Goal: Task Accomplishment & Management: Use online tool/utility

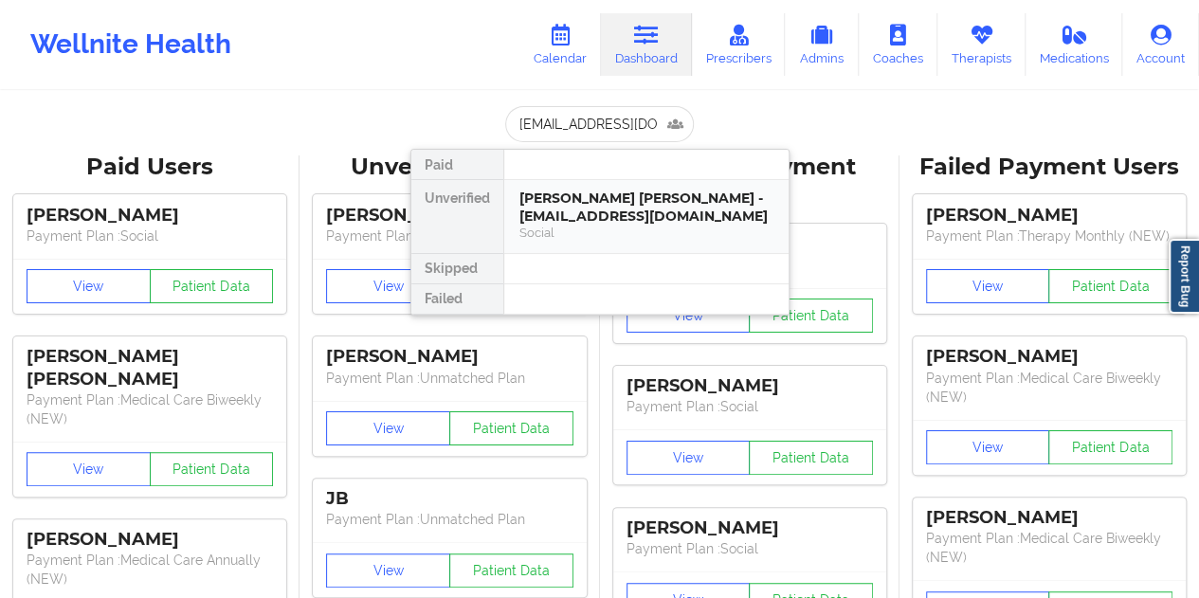
click at [612, 208] on div "[PERSON_NAME] [PERSON_NAME] - [EMAIL_ADDRESS][DOMAIN_NAME]" at bounding box center [646, 207] width 254 height 35
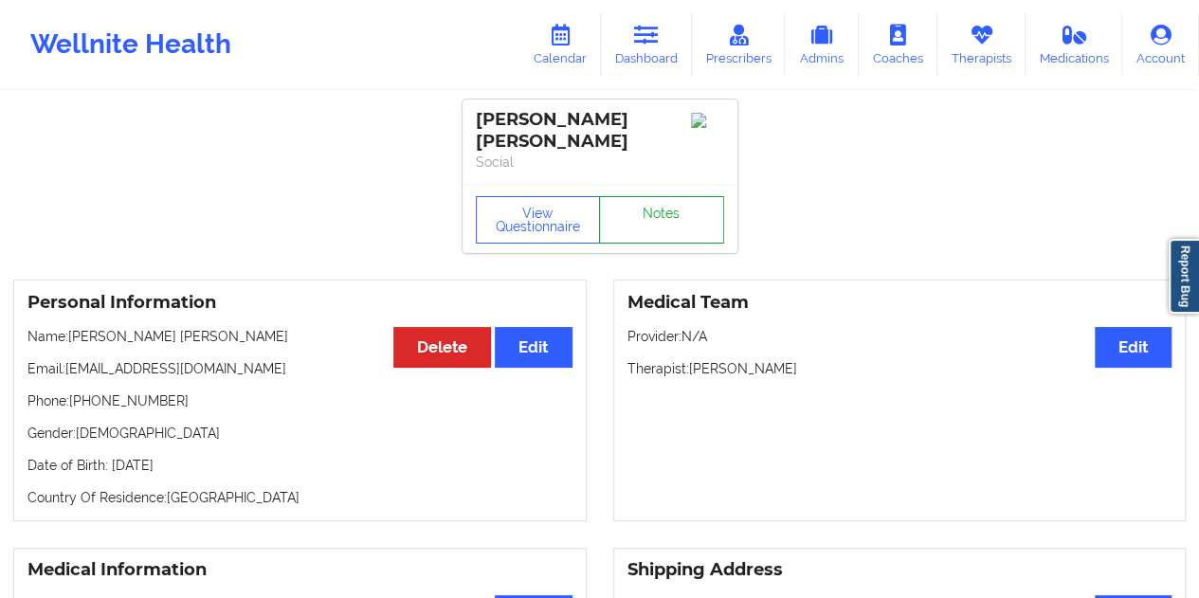
click at [665, 208] on link "Notes" at bounding box center [661, 219] width 125 height 47
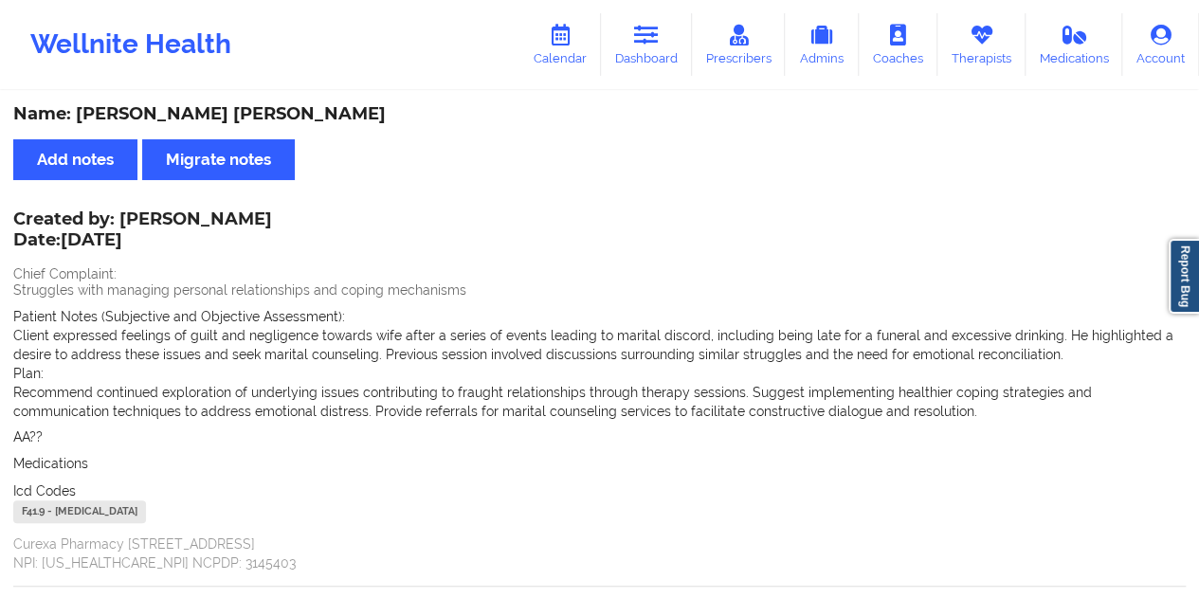
click at [260, 117] on div "Name: [PERSON_NAME] [PERSON_NAME]" at bounding box center [599, 114] width 1172 height 22
click at [261, 116] on div "Name: [PERSON_NAME] [PERSON_NAME]" at bounding box center [599, 114] width 1172 height 22
copy div "[PERSON_NAME]"
drag, startPoint x: 654, startPoint y: 56, endPoint x: 653, endPoint y: 66, distance: 10.5
click at [654, 56] on link "Dashboard" at bounding box center [646, 44] width 91 height 63
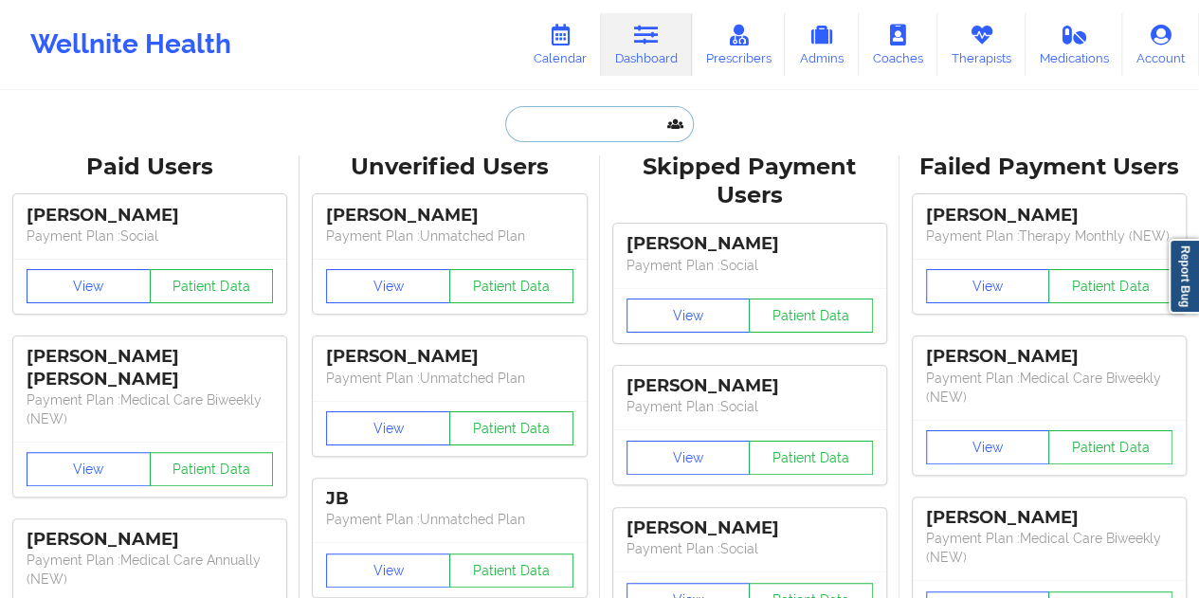
click at [589, 128] on input "text" at bounding box center [599, 124] width 188 height 36
paste input "[EMAIL_ADDRESS][DOMAIN_NAME]"
type input "[EMAIL_ADDRESS][DOMAIN_NAME]"
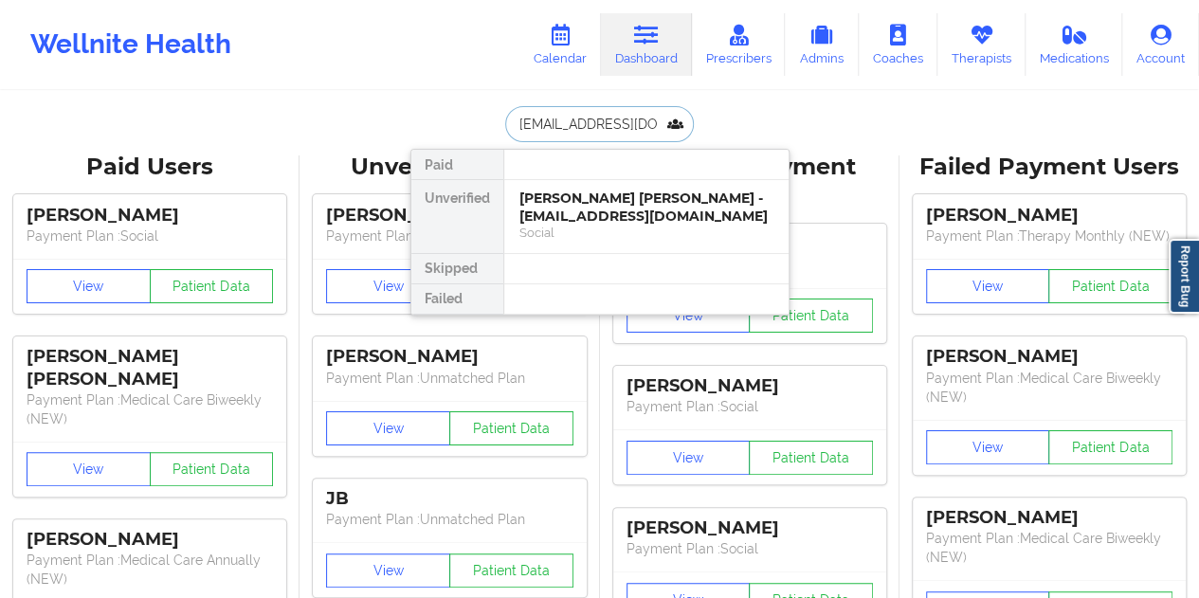
scroll to position [0, 4]
click at [594, 217] on div "[PERSON_NAME] - [EMAIL_ADDRESS][DOMAIN_NAME]" at bounding box center [646, 207] width 254 height 35
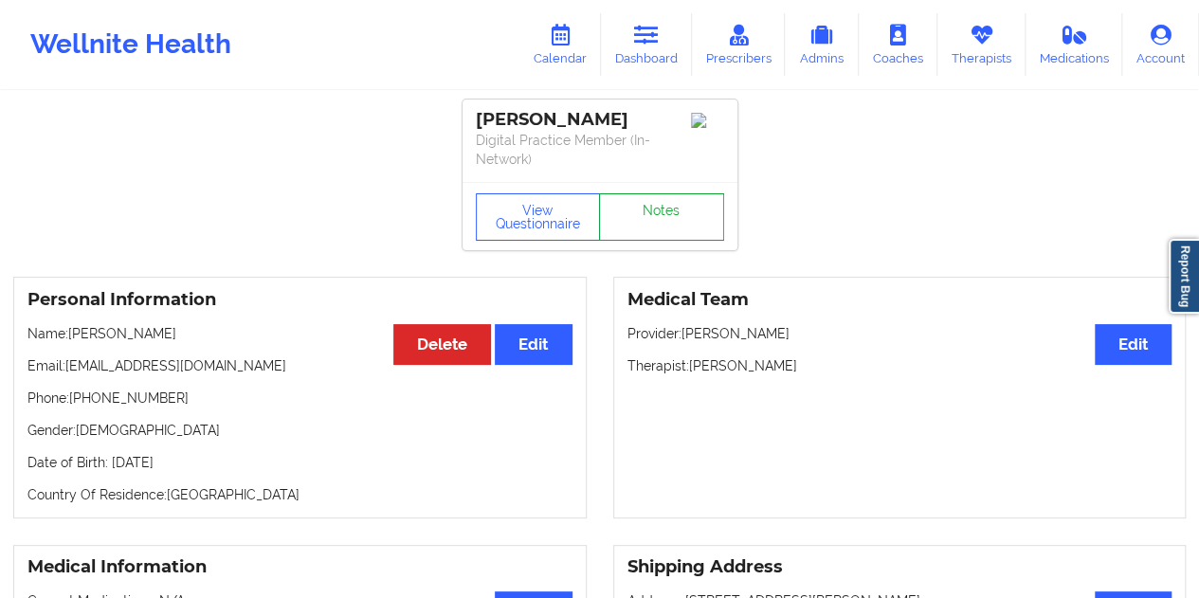
click at [661, 194] on link "Notes" at bounding box center [661, 216] width 125 height 47
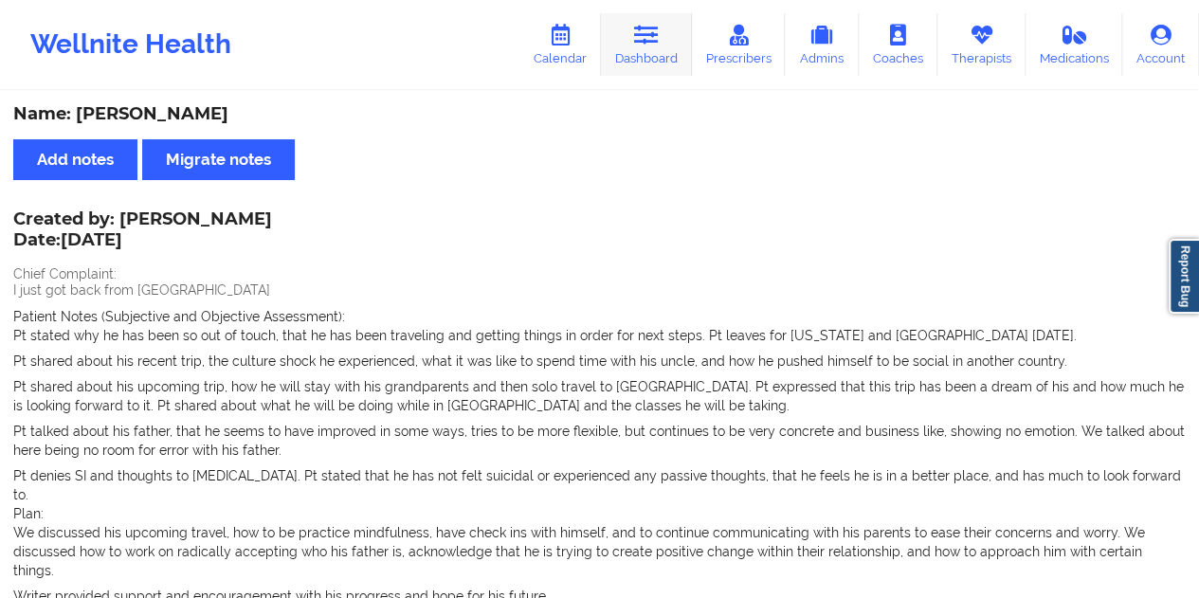
click at [661, 57] on link "Dashboard" at bounding box center [646, 44] width 91 height 63
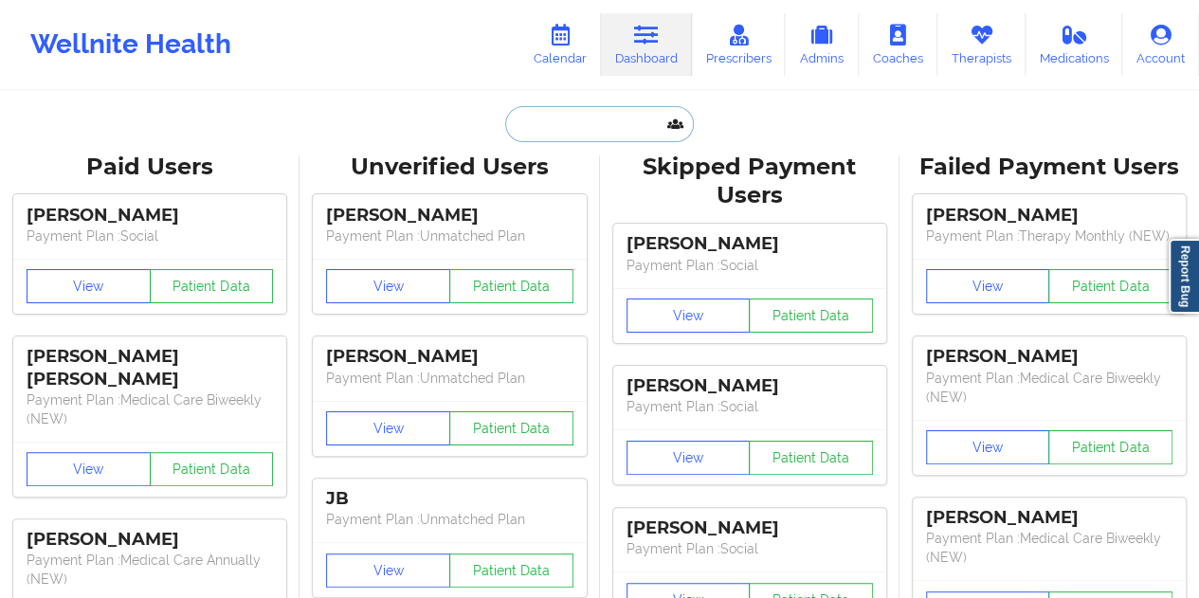
click at [558, 117] on input "text" at bounding box center [599, 124] width 188 height 36
paste input "[EMAIL_ADDRESS][DOMAIN_NAME]"
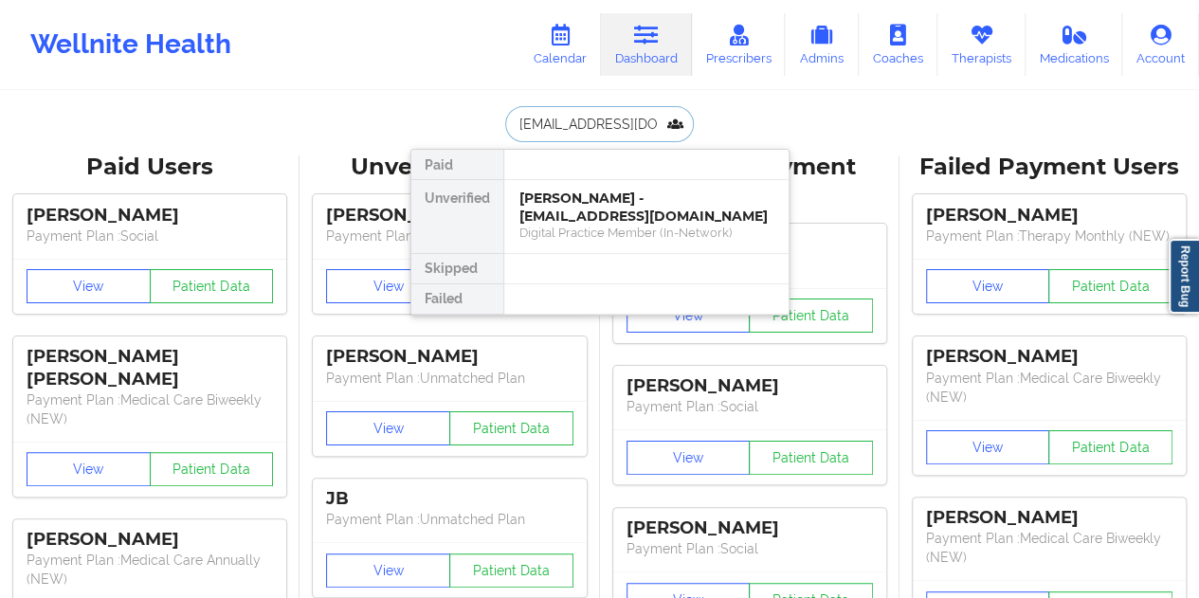
type input "[EMAIL_ADDRESS][DOMAIN_NAME]"
click at [618, 190] on div "[PERSON_NAME] - [EMAIL_ADDRESS][DOMAIN_NAME]" at bounding box center [646, 207] width 254 height 35
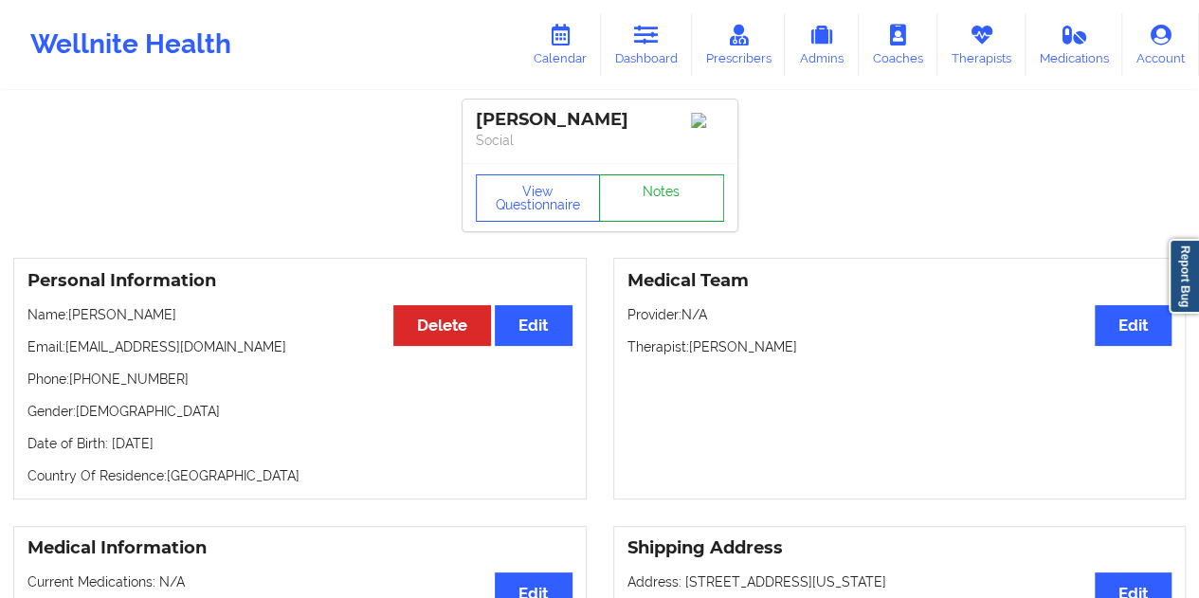
click at [657, 211] on link "Notes" at bounding box center [661, 197] width 125 height 47
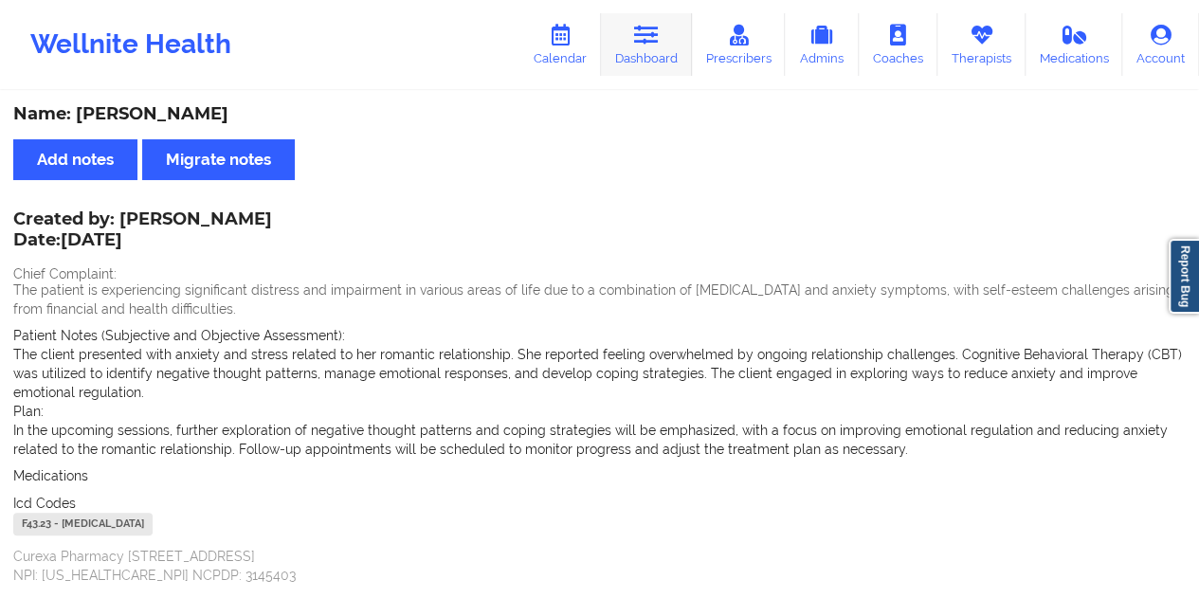
click at [639, 52] on link "Dashboard" at bounding box center [646, 44] width 91 height 63
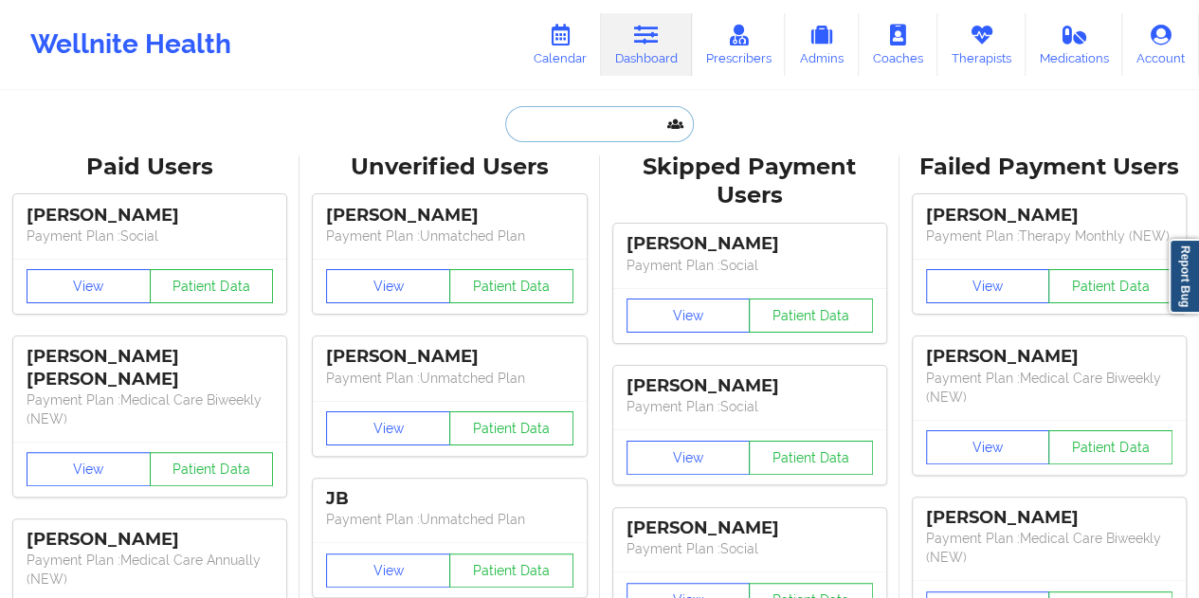
click at [553, 133] on input "text" at bounding box center [599, 124] width 188 height 36
paste input "[EMAIL_ADDRESS][DOMAIN_NAME]"
type input "[EMAIL_ADDRESS][DOMAIN_NAME]"
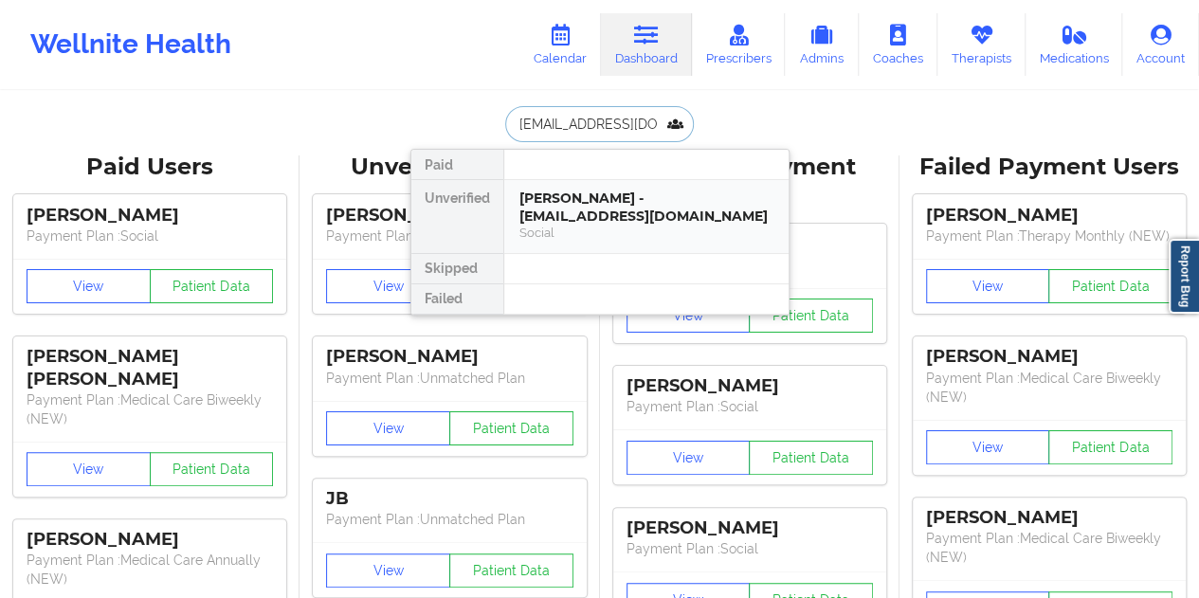
click at [625, 211] on div "[PERSON_NAME] - [EMAIL_ADDRESS][DOMAIN_NAME]" at bounding box center [646, 207] width 254 height 35
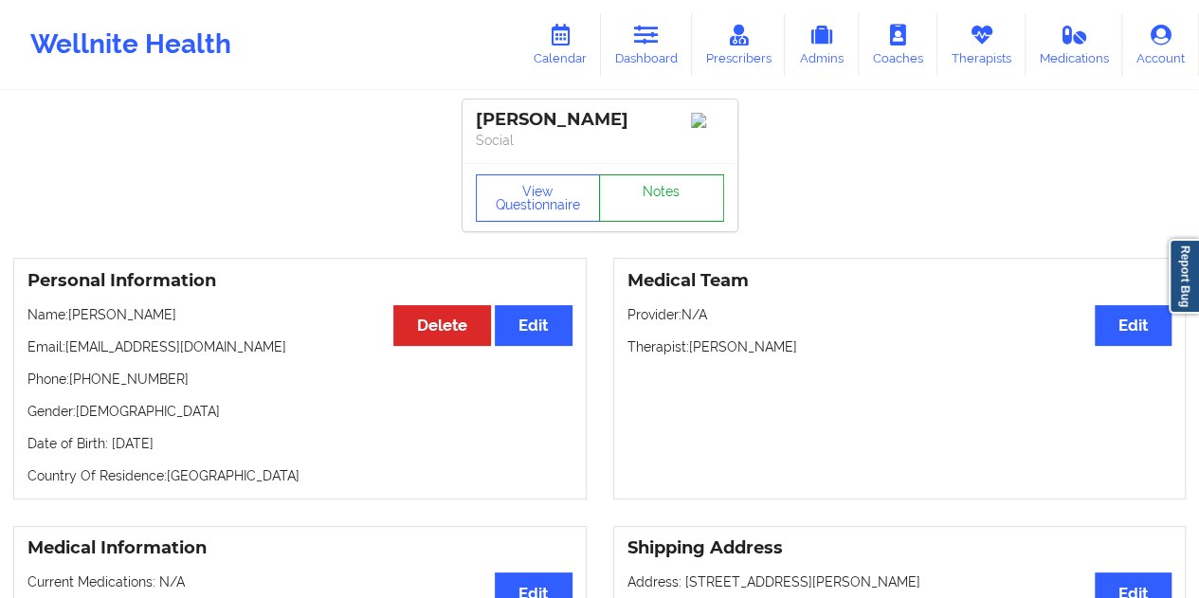
click at [658, 203] on link "Notes" at bounding box center [661, 197] width 125 height 47
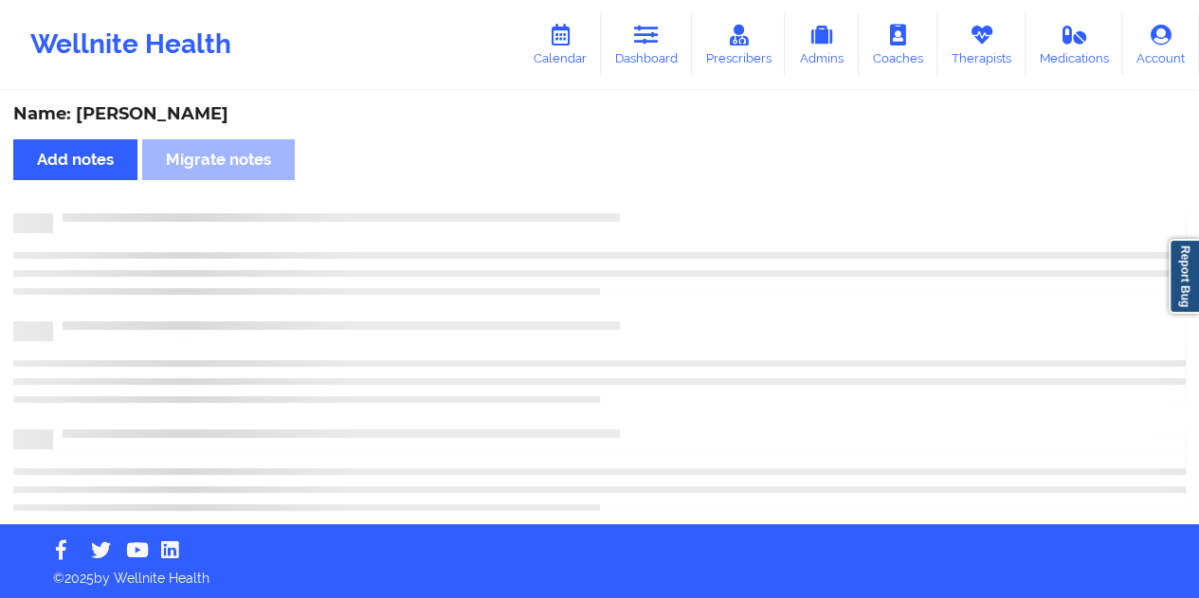
click at [208, 117] on div "Name: [PERSON_NAME]" at bounding box center [599, 114] width 1172 height 22
click at [210, 116] on div "Name: [PERSON_NAME]" at bounding box center [599, 114] width 1172 height 22
copy div "Gulliver"
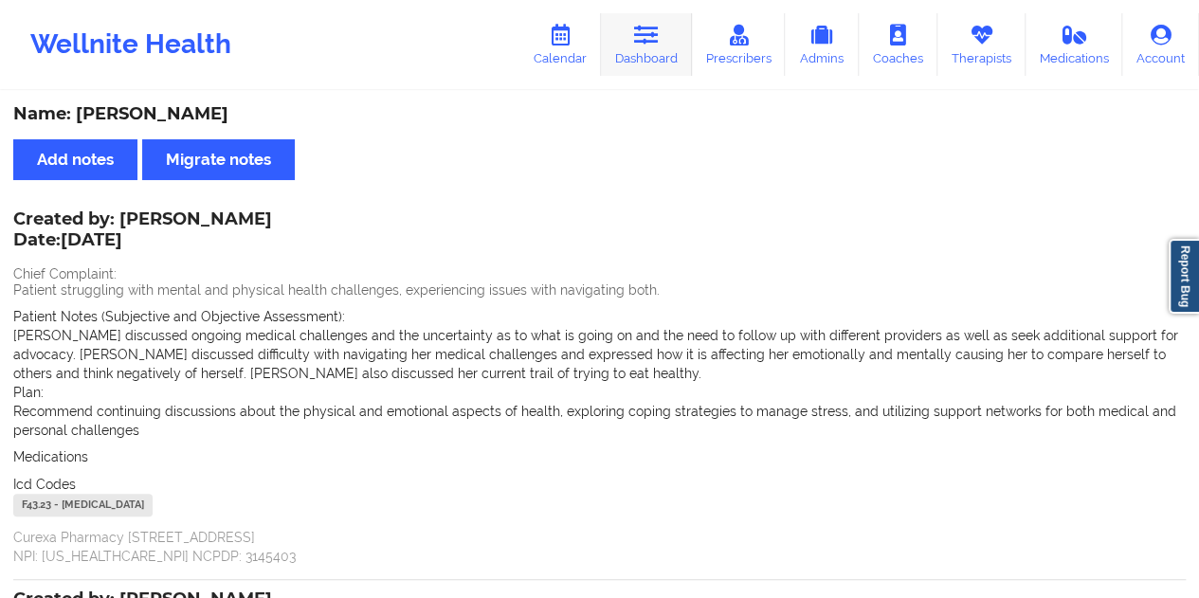
click at [669, 43] on link "Dashboard" at bounding box center [646, 44] width 91 height 63
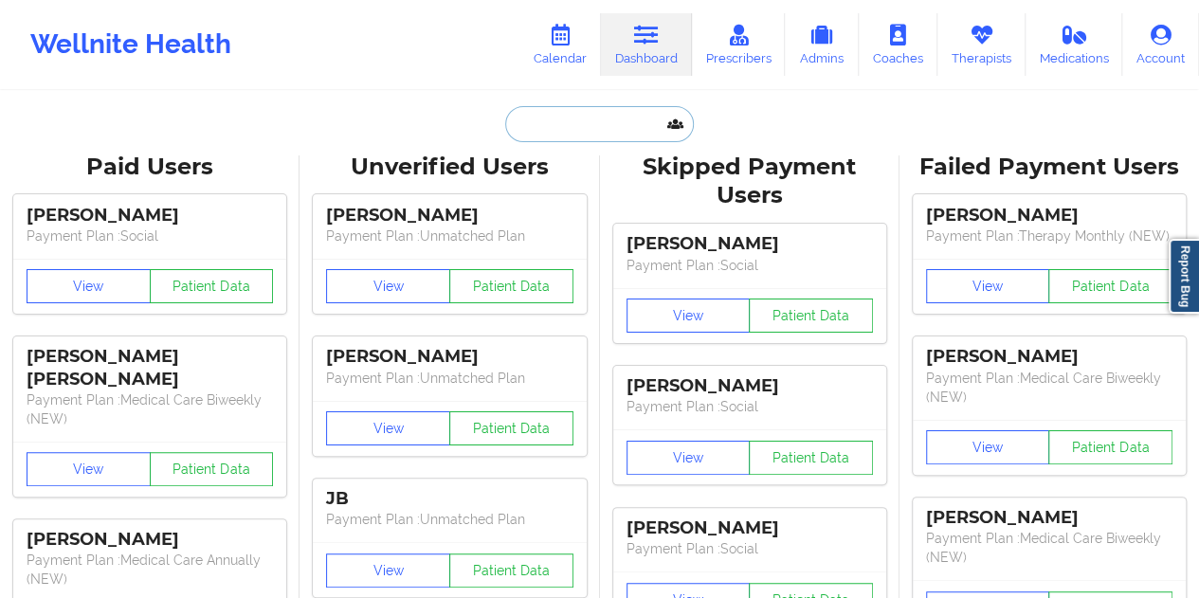
click at [605, 117] on input "text" at bounding box center [599, 124] width 188 height 36
paste input "[EMAIL_ADDRESS][DOMAIN_NAME]"
type input "[EMAIL_ADDRESS][DOMAIN_NAME]"
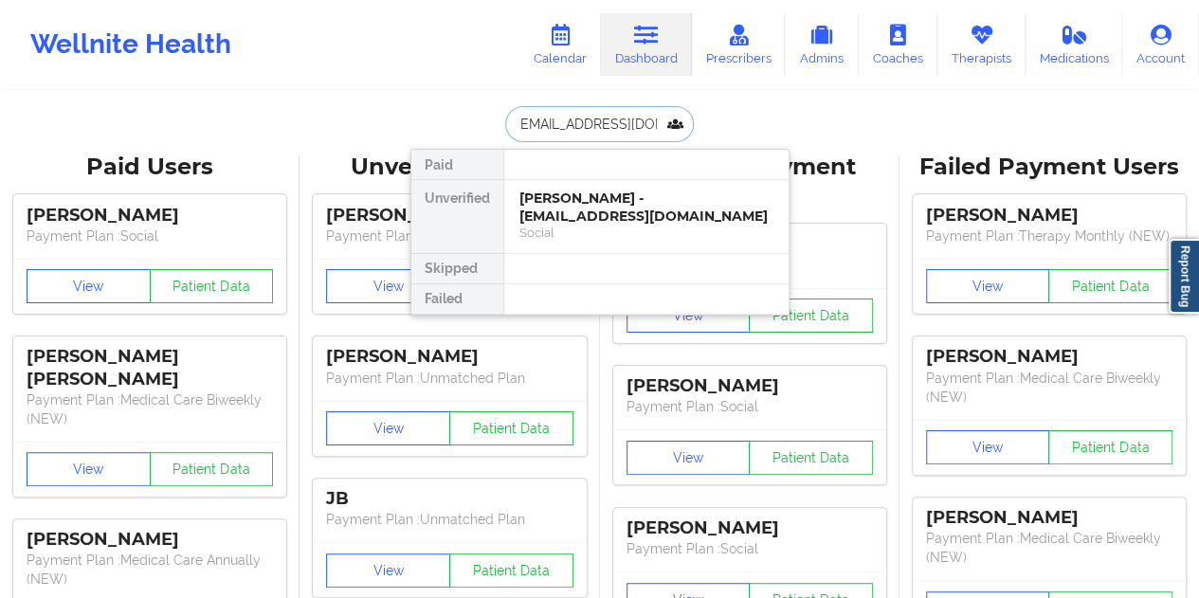
click at [586, 210] on div "[PERSON_NAME] - [EMAIL_ADDRESS][DOMAIN_NAME]" at bounding box center [646, 207] width 254 height 35
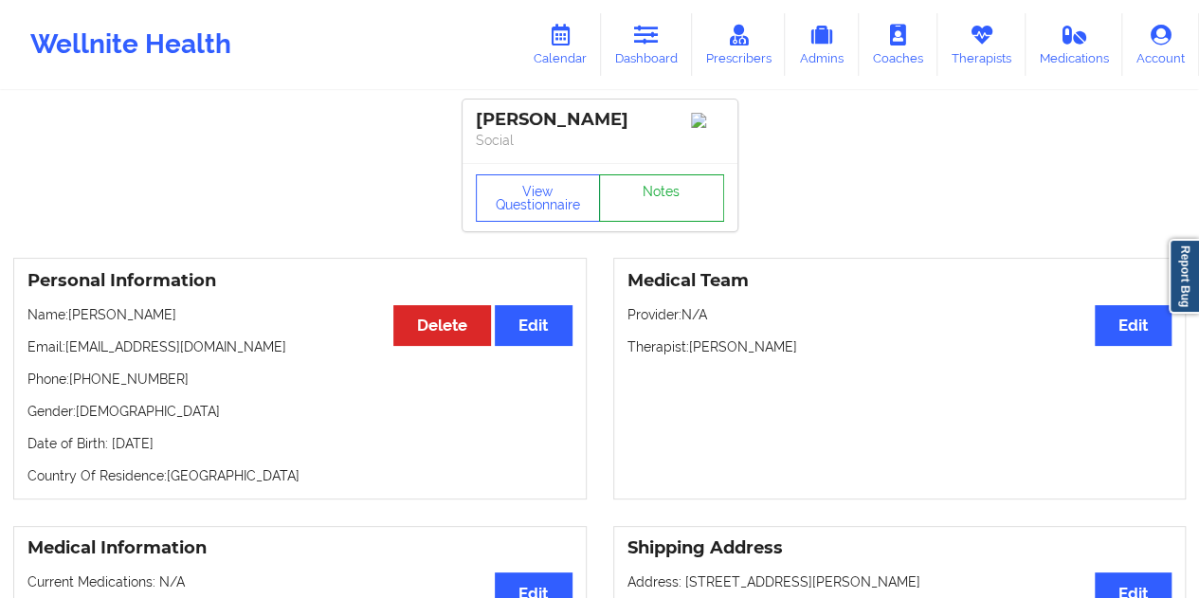
click at [670, 196] on link "Notes" at bounding box center [661, 197] width 125 height 47
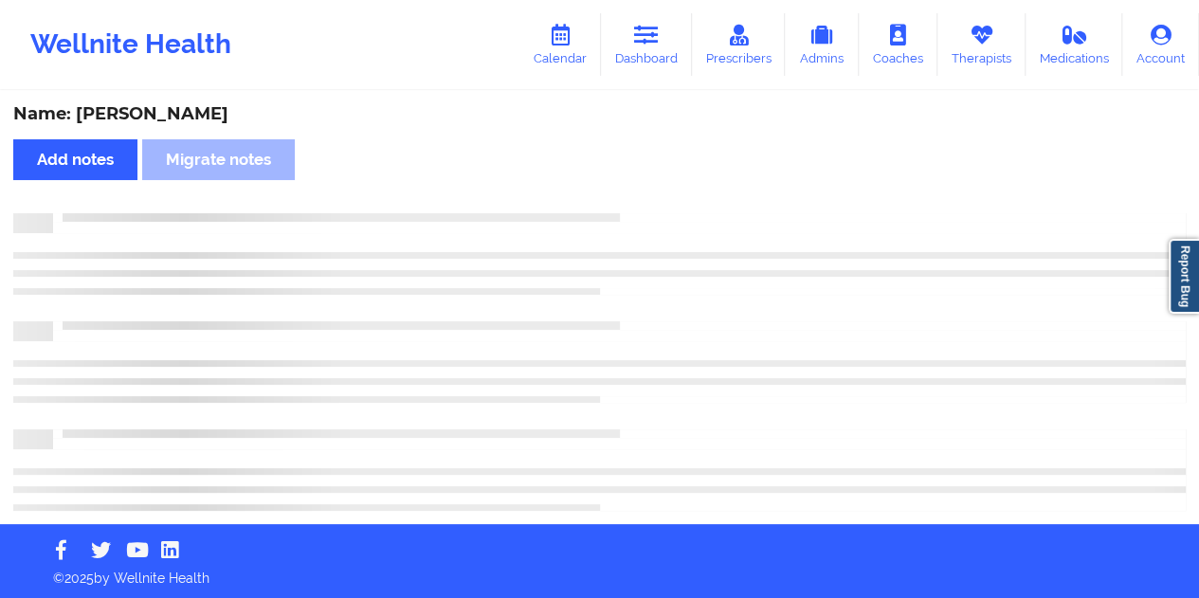
click at [188, 115] on div "Name: [PERSON_NAME]" at bounding box center [599, 114] width 1172 height 22
click at [190, 116] on div "Name: [PERSON_NAME]" at bounding box center [599, 114] width 1172 height 22
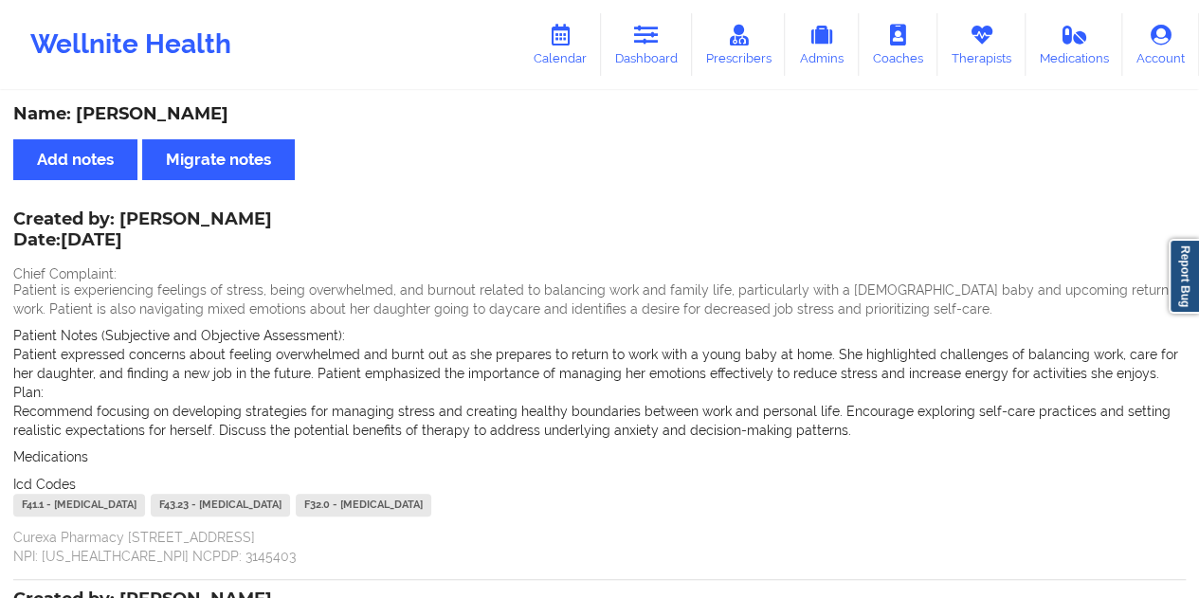
click at [179, 110] on div "Name: [PERSON_NAME]" at bounding box center [599, 114] width 1172 height 22
copy div "Sachdev"
click at [657, 52] on link "Dashboard" at bounding box center [646, 44] width 91 height 63
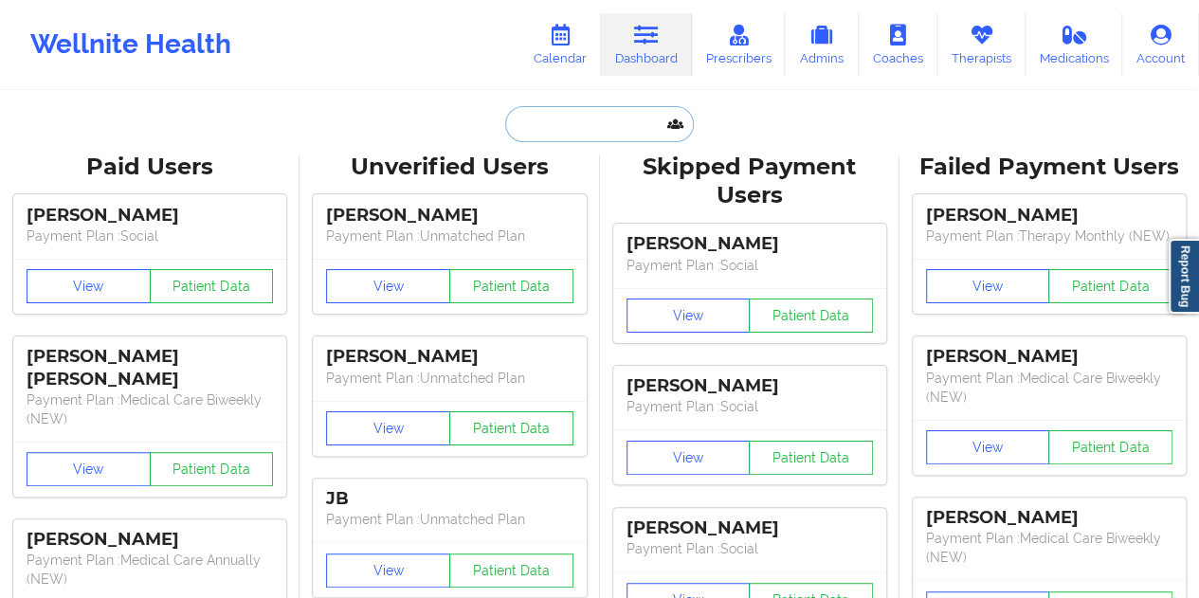
click at [584, 113] on input "text" at bounding box center [599, 124] width 188 height 36
paste input "[EMAIL_ADDRESS][DOMAIN_NAME]"
type input "[EMAIL_ADDRESS][DOMAIN_NAME]"
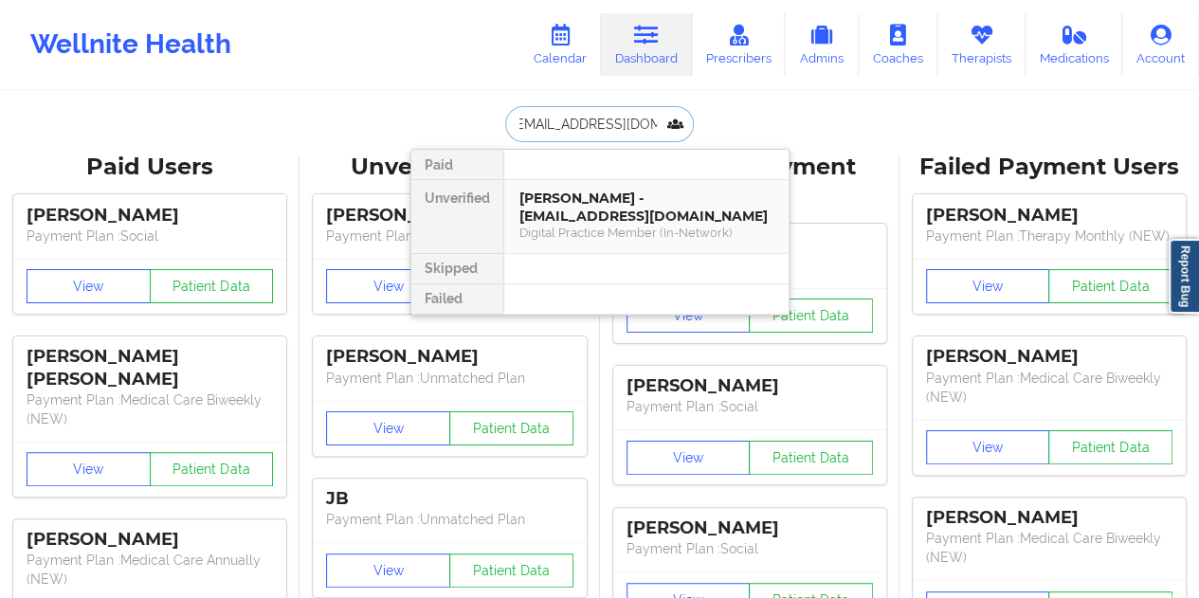
click at [632, 225] on div "Digital Practice Member (In-Network)" at bounding box center [646, 233] width 254 height 16
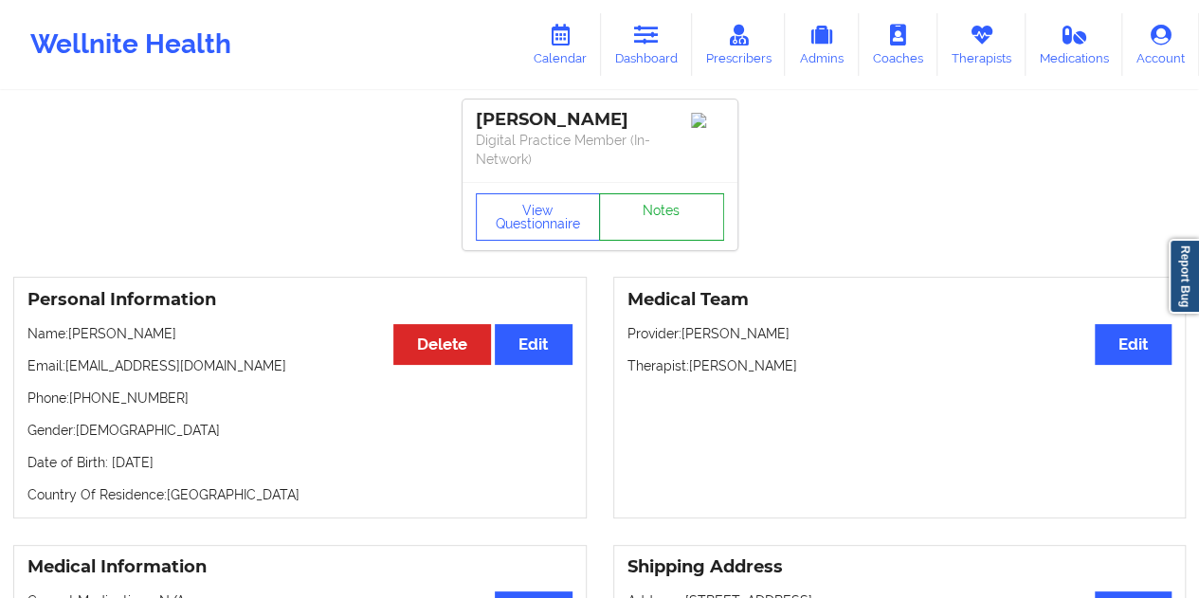
click at [677, 204] on link "Notes" at bounding box center [661, 216] width 125 height 47
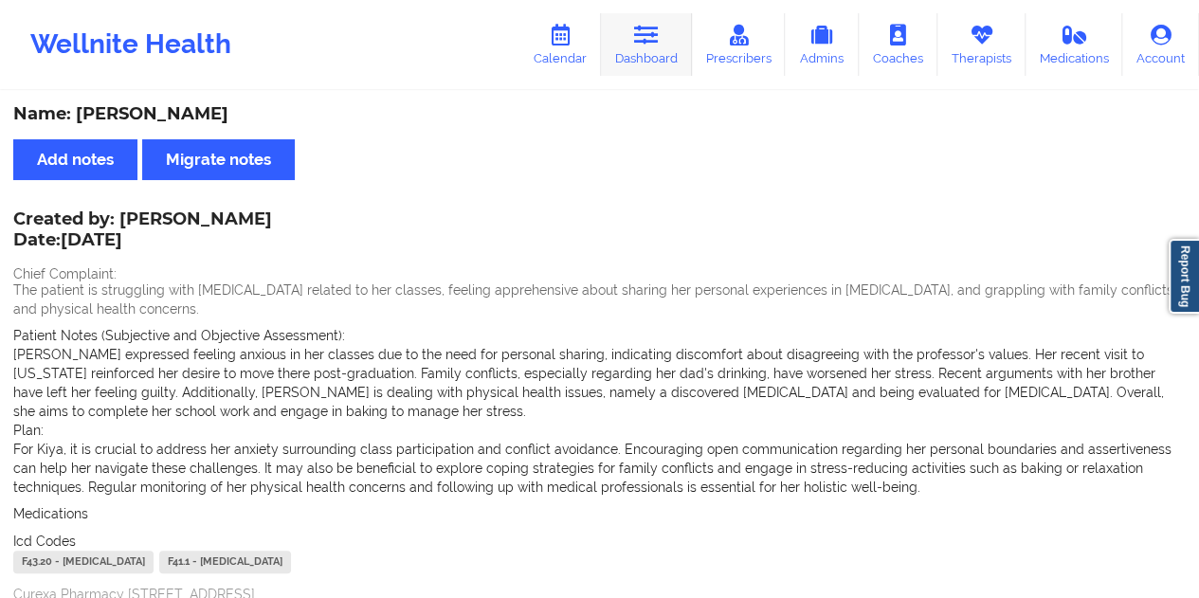
click at [663, 46] on link "Dashboard" at bounding box center [646, 44] width 91 height 63
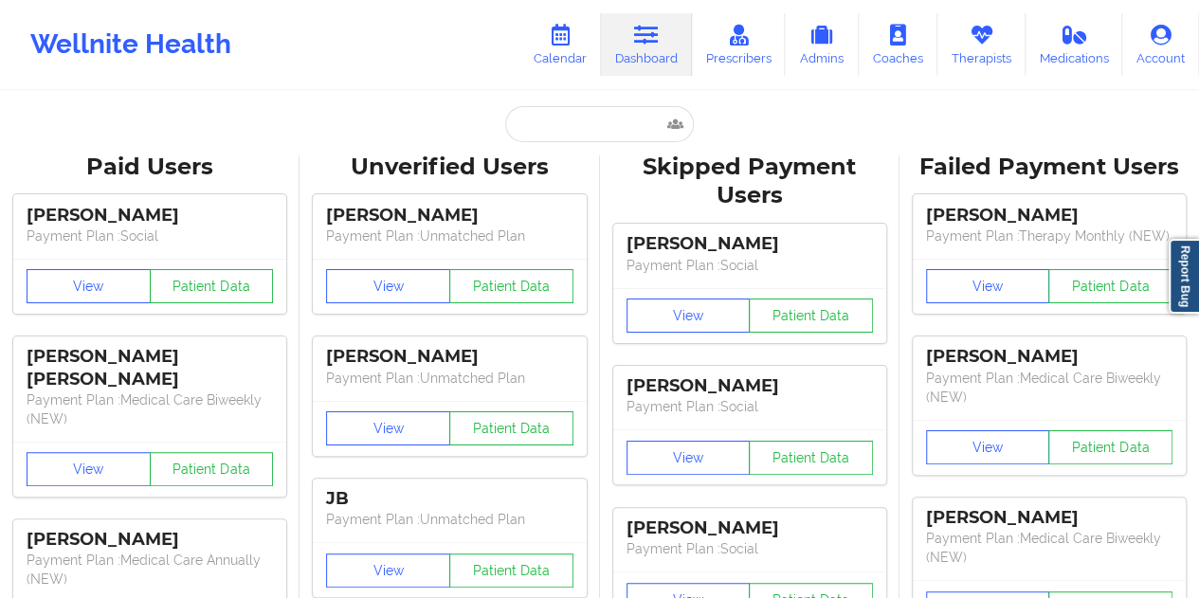
click at [586, 129] on input "text" at bounding box center [599, 124] width 188 height 36
paste input "[EMAIL_ADDRESS][DOMAIN_NAME]"
type input "[EMAIL_ADDRESS][DOMAIN_NAME]"
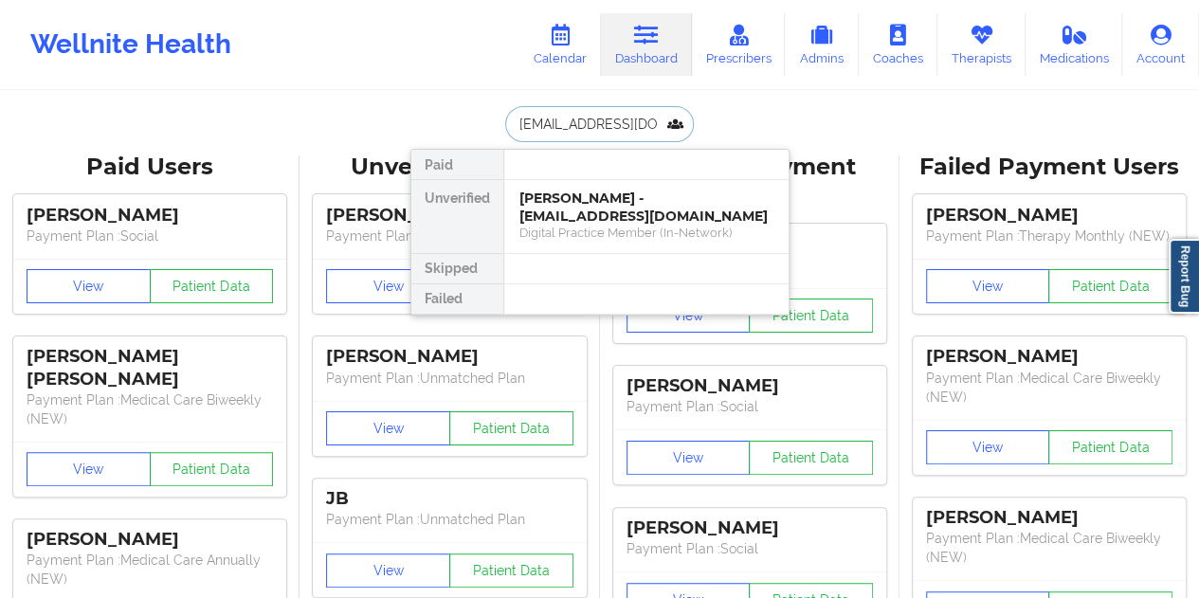
scroll to position [0, 5]
click at [603, 219] on div "[PERSON_NAME] - [PERSON_NAME][EMAIL_ADDRESS][DOMAIN_NAME]" at bounding box center [646, 207] width 254 height 35
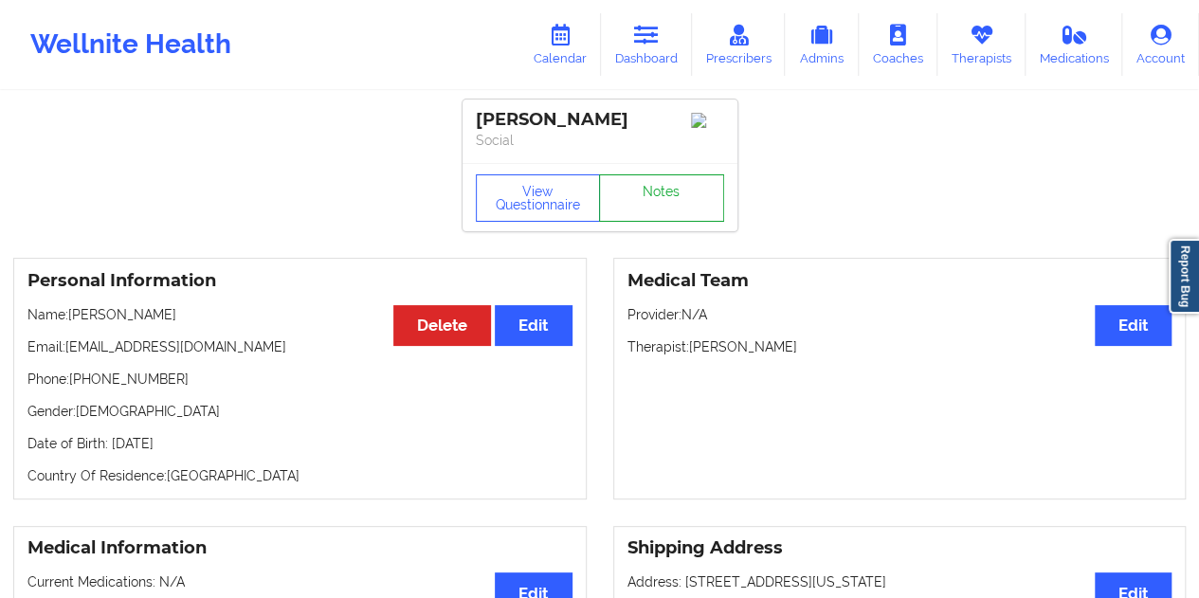
click at [666, 211] on link "Notes" at bounding box center [661, 197] width 125 height 47
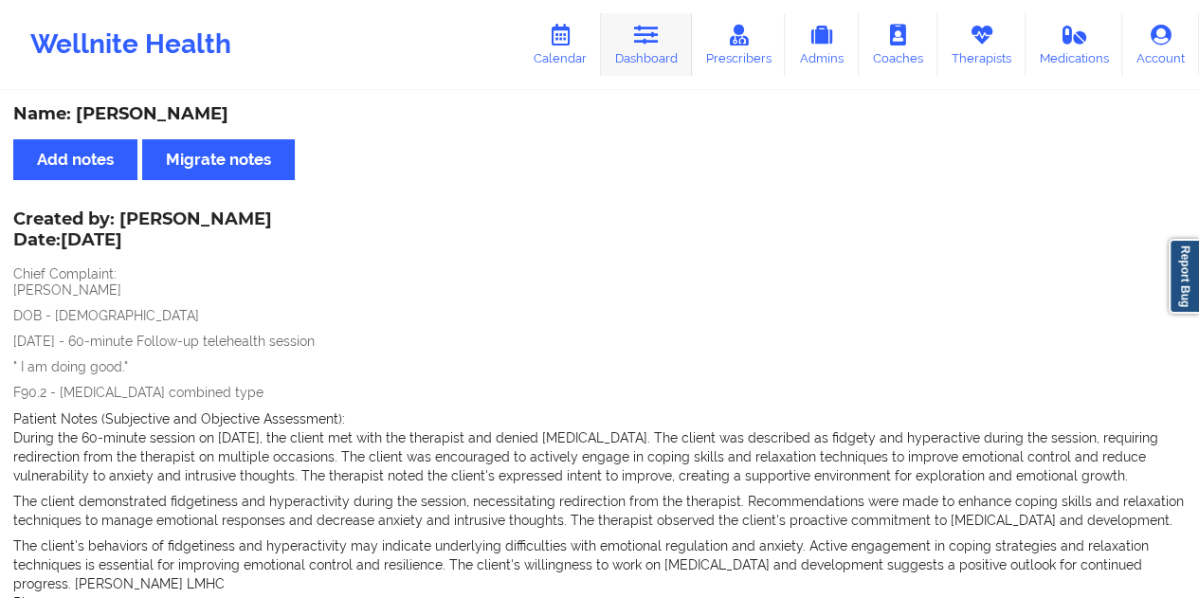
click at [681, 63] on link "Dashboard" at bounding box center [646, 44] width 91 height 63
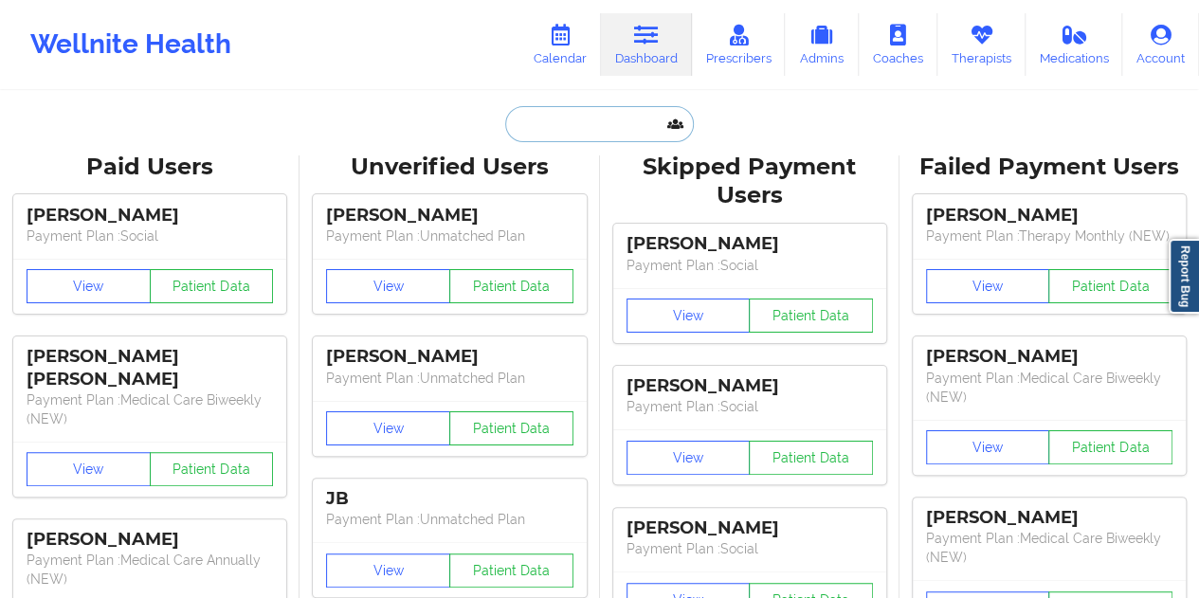
click at [606, 135] on input "text" at bounding box center [599, 124] width 188 height 36
paste input "[EMAIL_ADDRESS][DOMAIN_NAME]"
type input "[EMAIL_ADDRESS][DOMAIN_NAME]"
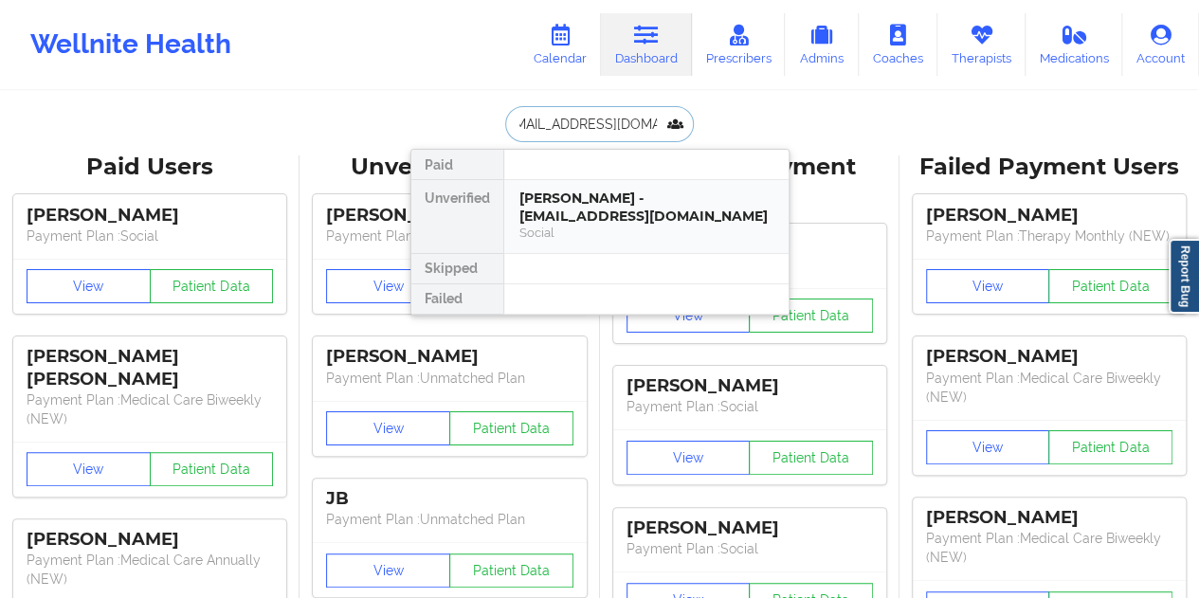
click at [648, 217] on div "[PERSON_NAME] - [EMAIL_ADDRESS][DOMAIN_NAME]" at bounding box center [646, 207] width 254 height 35
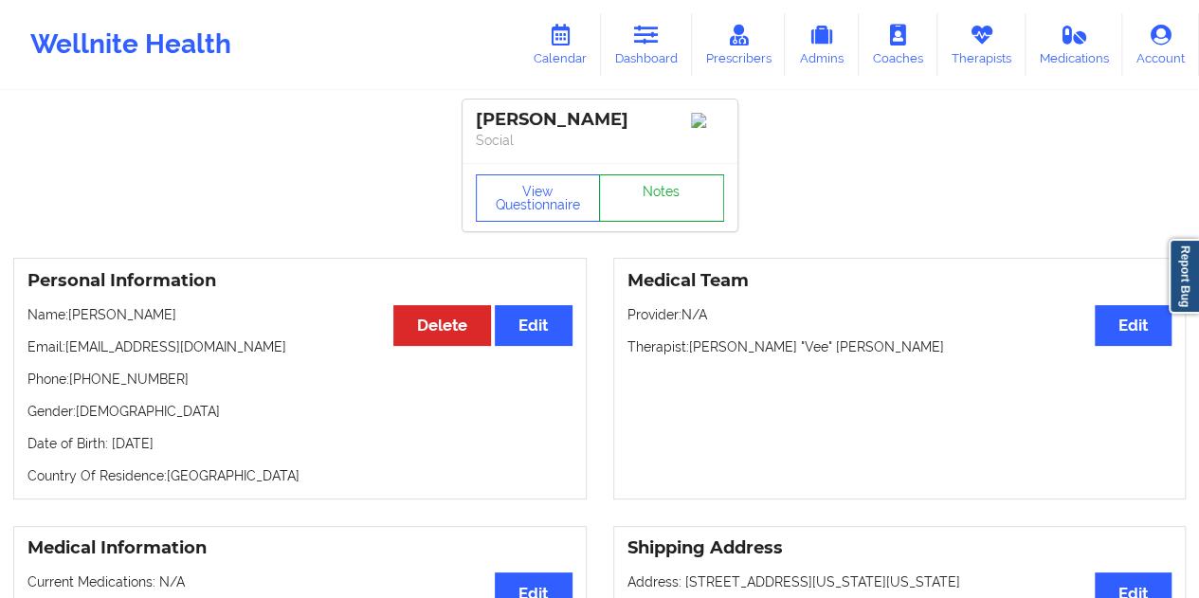
click at [658, 202] on link "Notes" at bounding box center [661, 197] width 125 height 47
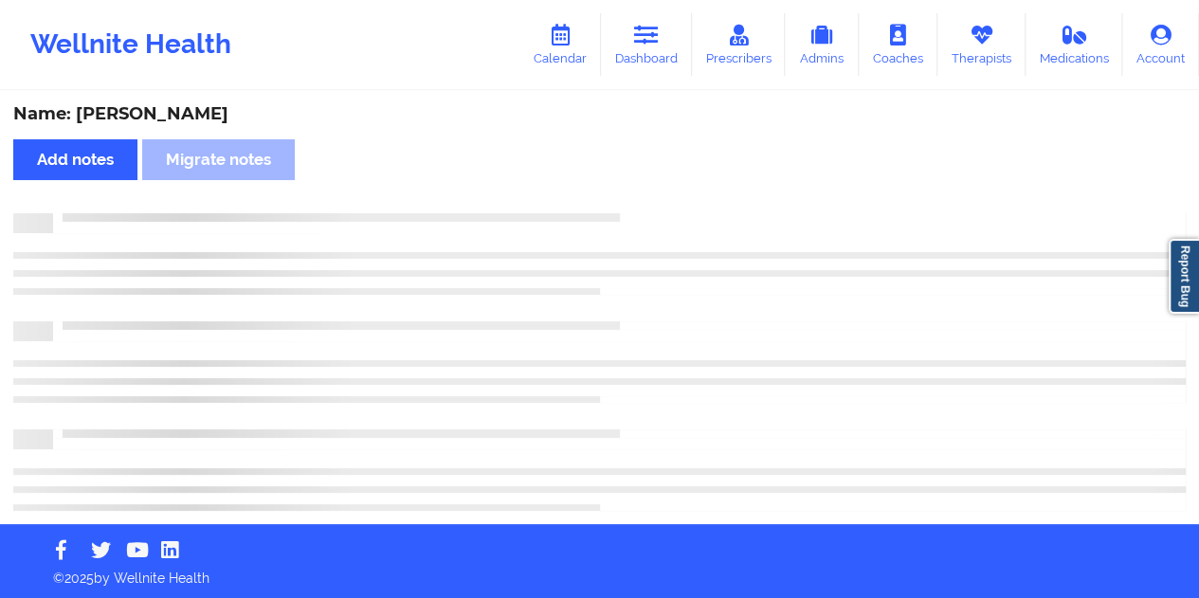
click at [190, 105] on div "Name: [PERSON_NAME]" at bounding box center [599, 114] width 1172 height 22
click at [192, 107] on div "Name: [PERSON_NAME]" at bounding box center [599, 114] width 1172 height 22
copy div "[PERSON_NAME]"
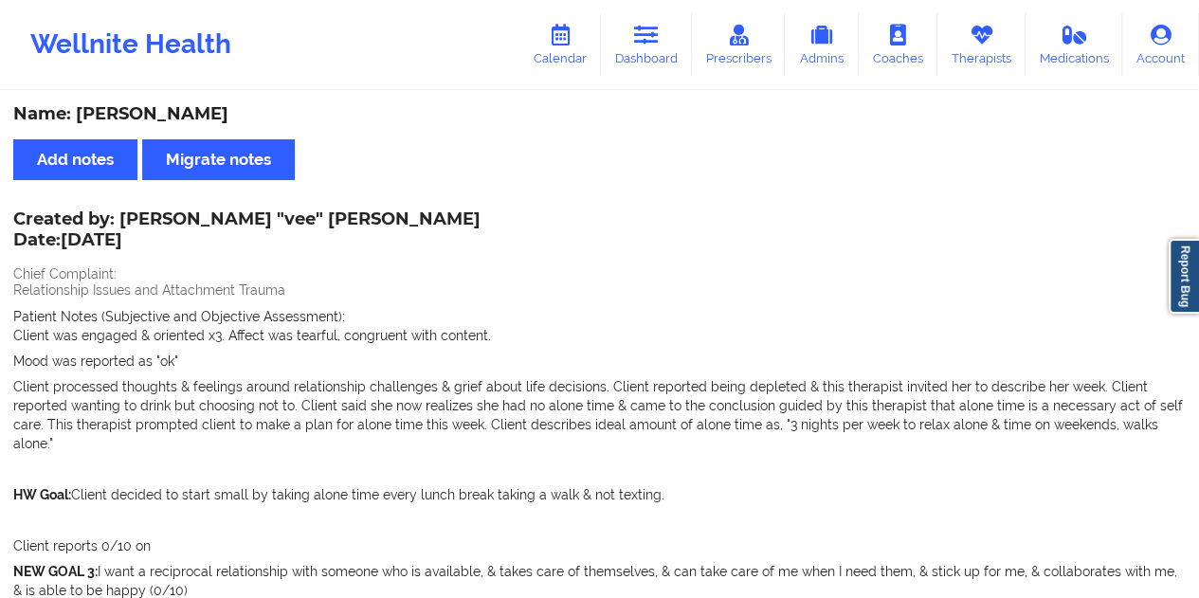
drag, startPoint x: 673, startPoint y: 63, endPoint x: 671, endPoint y: 81, distance: 17.2
click at [673, 63] on link "Dashboard" at bounding box center [646, 44] width 91 height 63
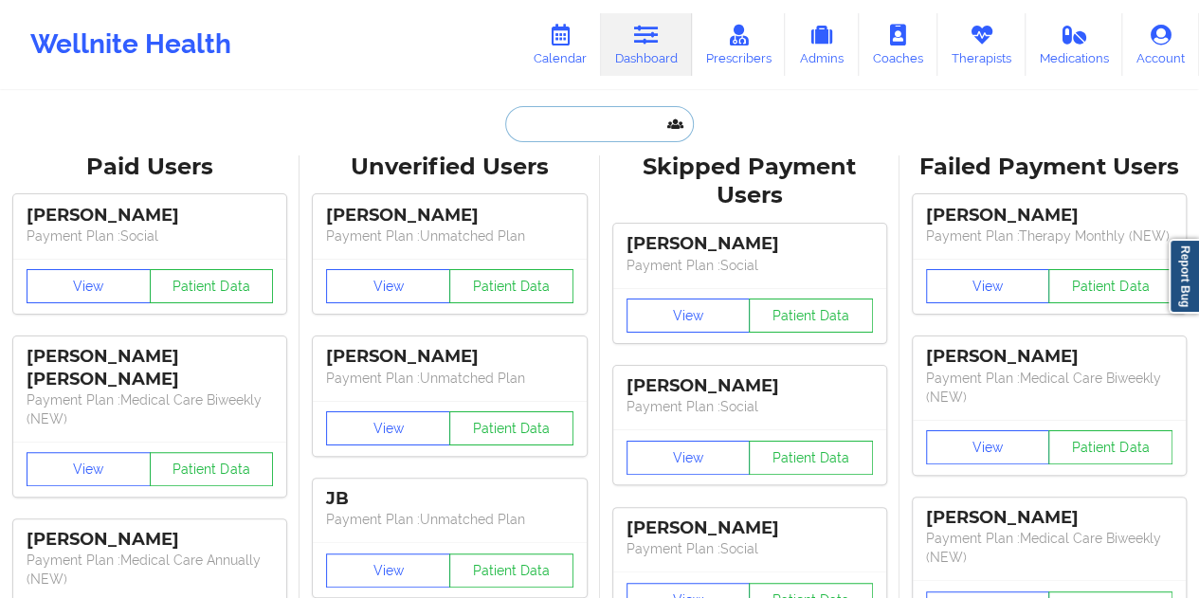
click at [595, 120] on input "text" at bounding box center [599, 124] width 188 height 36
paste input "[EMAIL_ADDRESS][DOMAIN_NAME]"
type input "[EMAIL_ADDRESS][DOMAIN_NAME]"
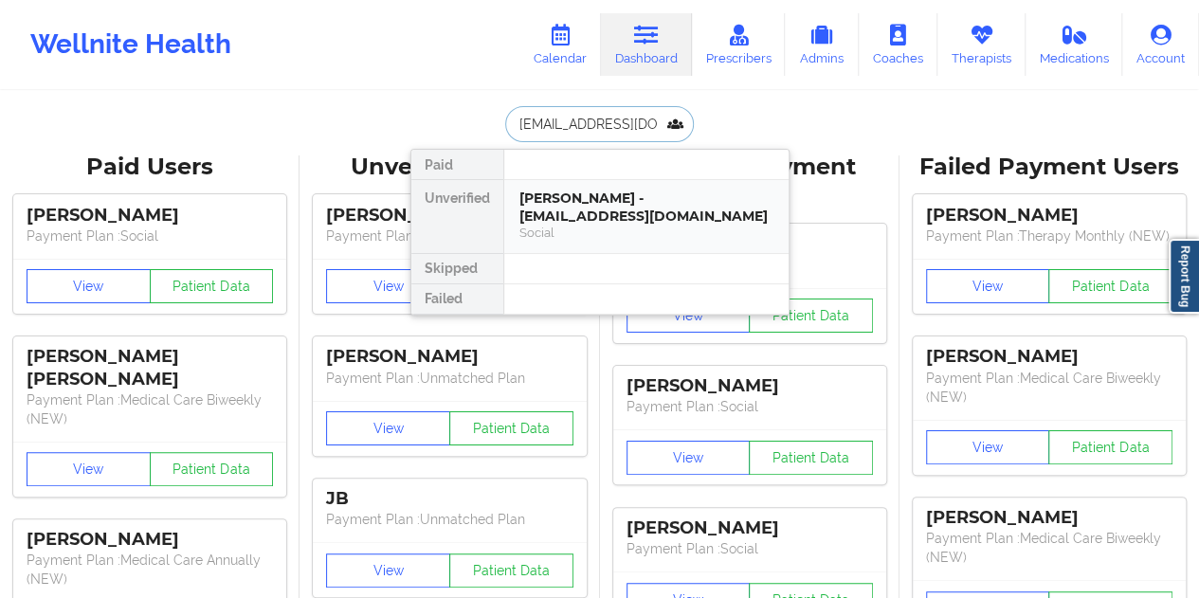
click at [618, 217] on div "[PERSON_NAME] - [EMAIL_ADDRESS][DOMAIN_NAME]" at bounding box center [646, 207] width 254 height 35
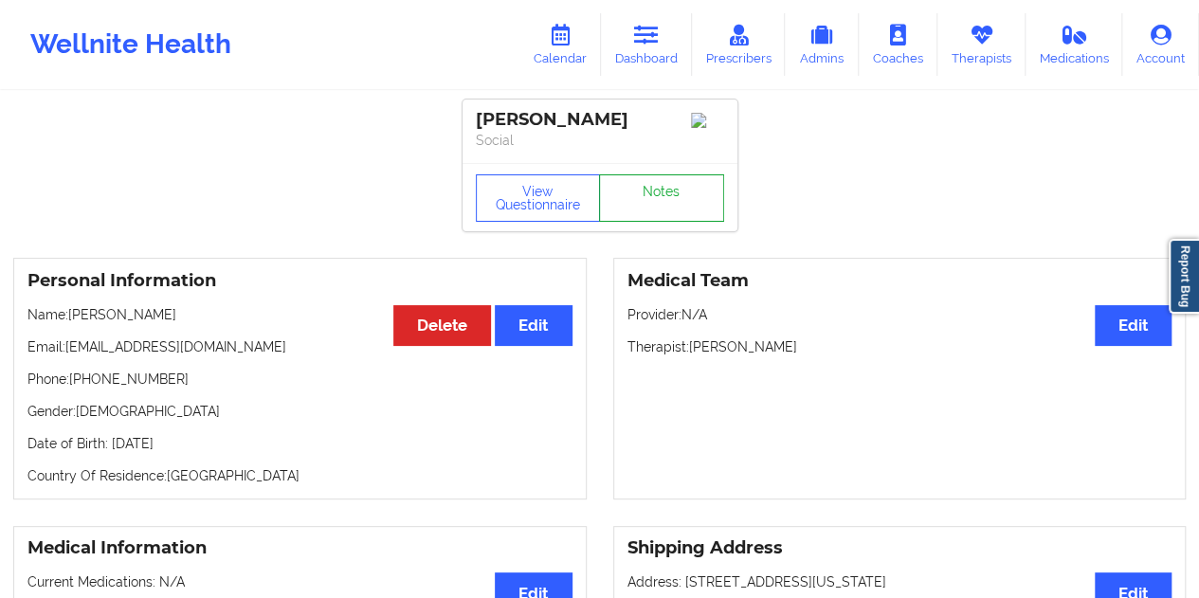
click at [663, 210] on link "Notes" at bounding box center [661, 197] width 125 height 47
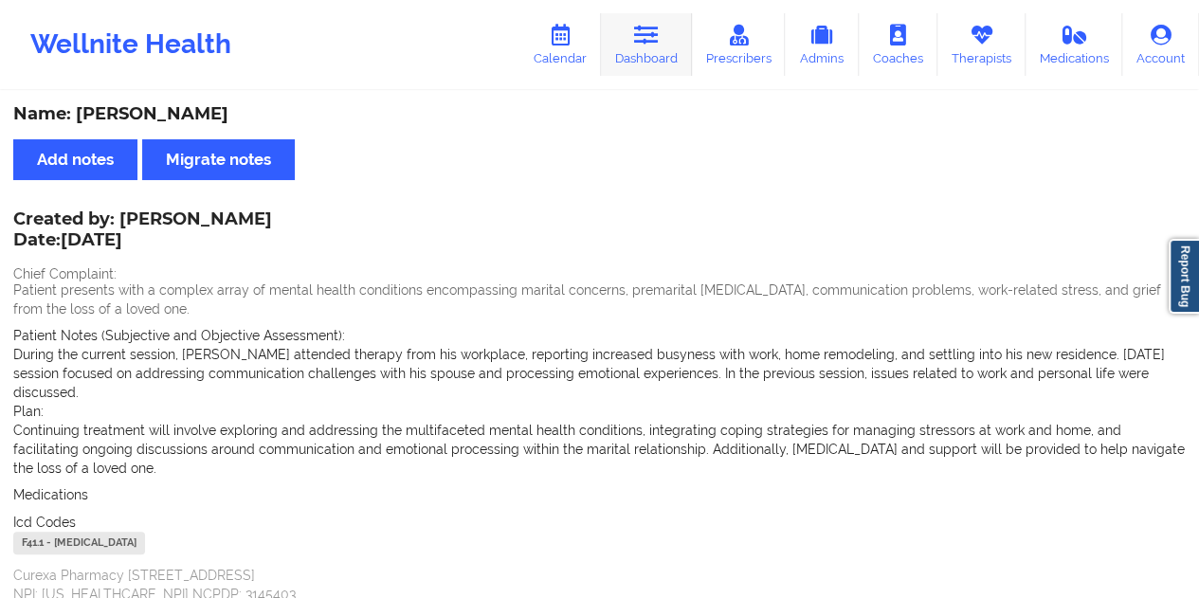
click at [655, 44] on icon at bounding box center [646, 35] width 25 height 21
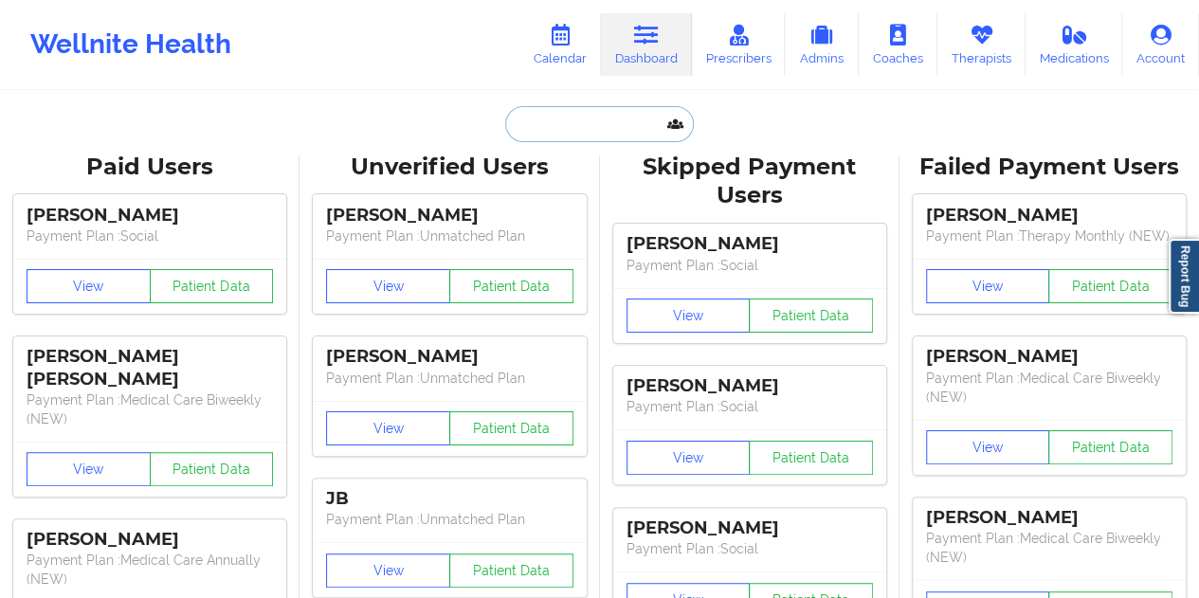
click at [597, 117] on input "text" at bounding box center [599, 124] width 188 height 36
paste input "[EMAIL_ADDRESS][DOMAIN_NAME]"
type input "[EMAIL_ADDRESS][DOMAIN_NAME]"
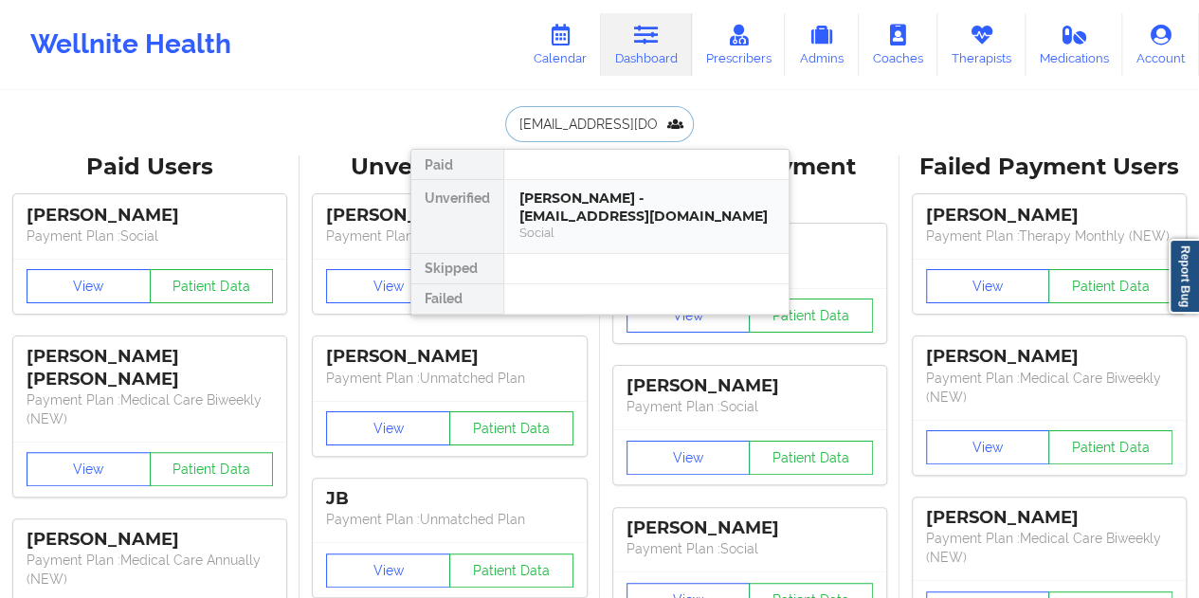
click at [664, 204] on div "[PERSON_NAME] - [EMAIL_ADDRESS][DOMAIN_NAME]" at bounding box center [646, 207] width 254 height 35
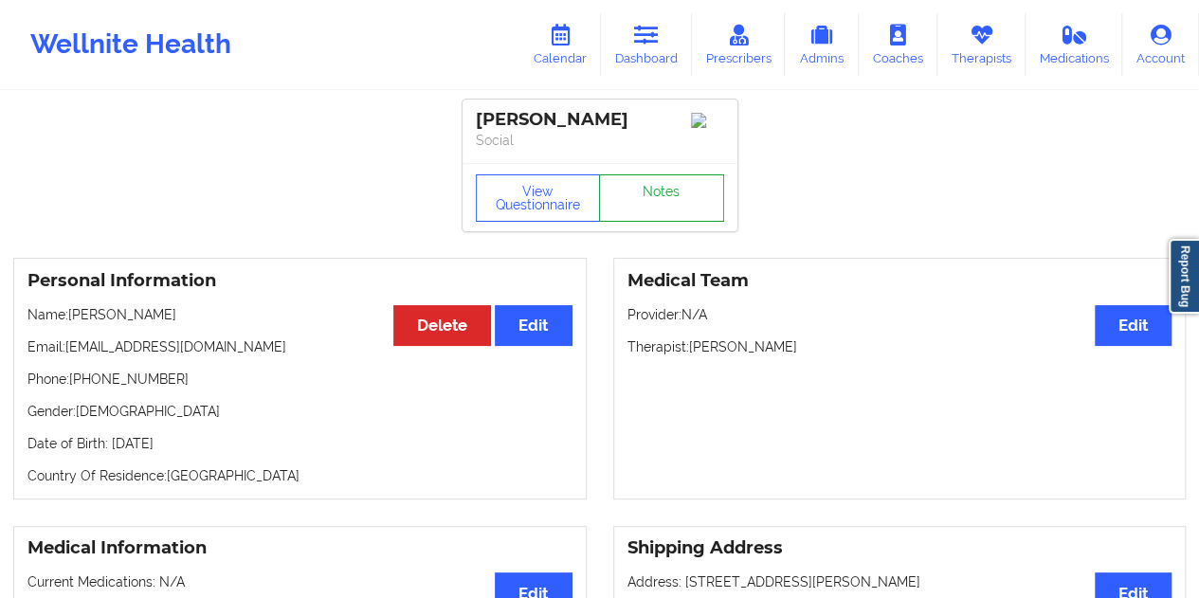
click at [670, 202] on link "Notes" at bounding box center [661, 197] width 125 height 47
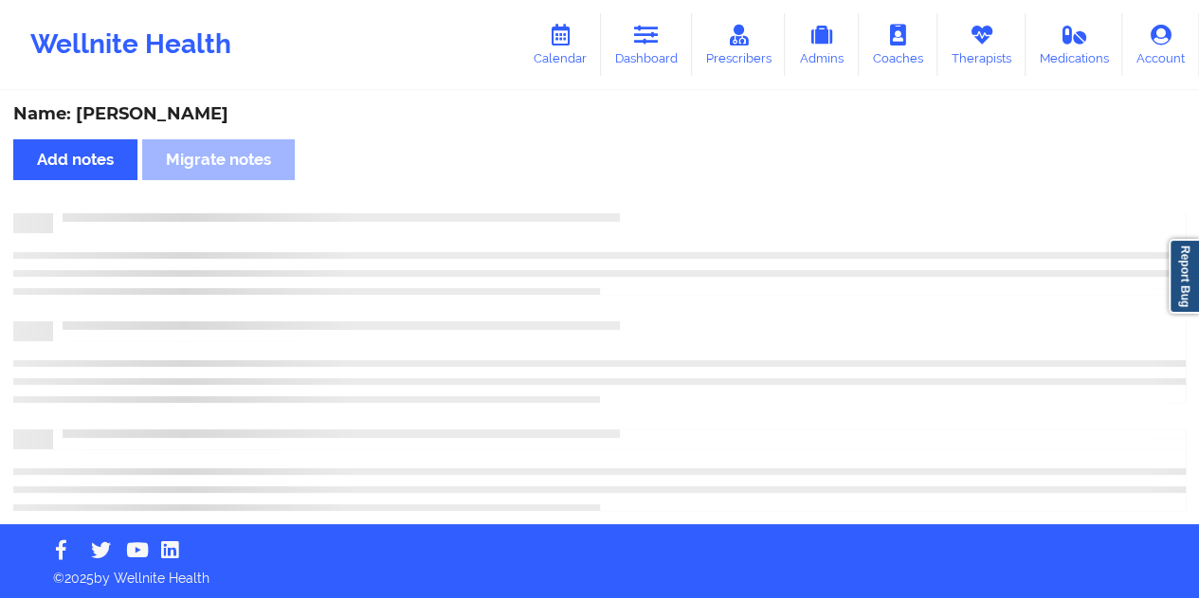
click at [195, 111] on div "Name: [PERSON_NAME]" at bounding box center [599, 114] width 1172 height 22
copy div "[GEOGRAPHIC_DATA]"
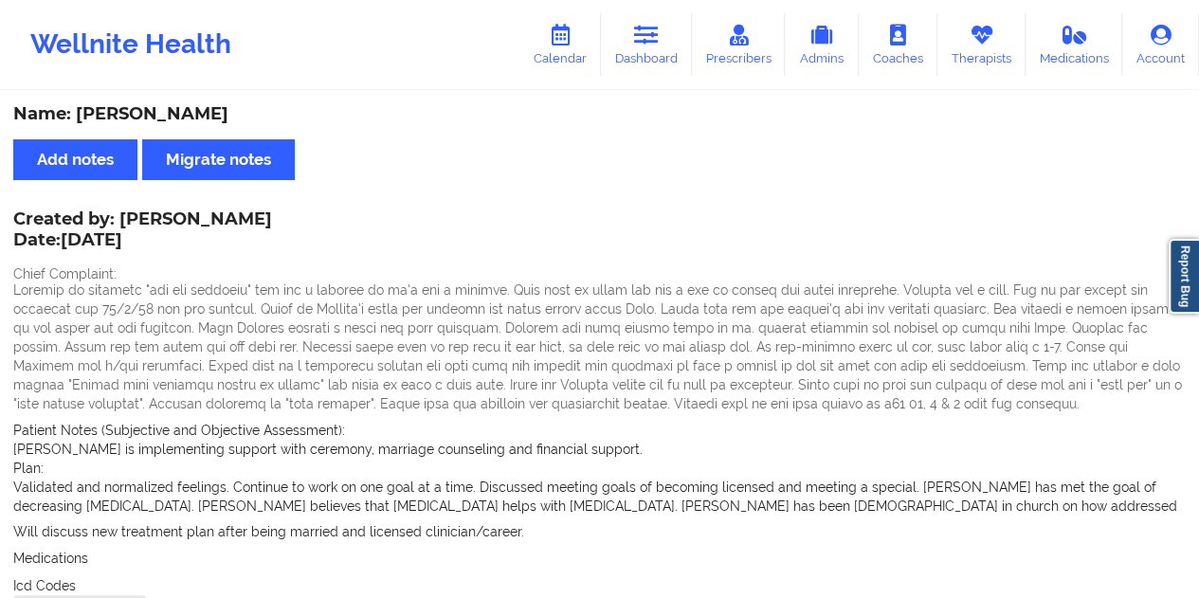
copy div "[GEOGRAPHIC_DATA]"
drag, startPoint x: 655, startPoint y: 58, endPoint x: 654, endPoint y: 83, distance: 25.6
click at [655, 58] on link "Dashboard" at bounding box center [646, 44] width 91 height 63
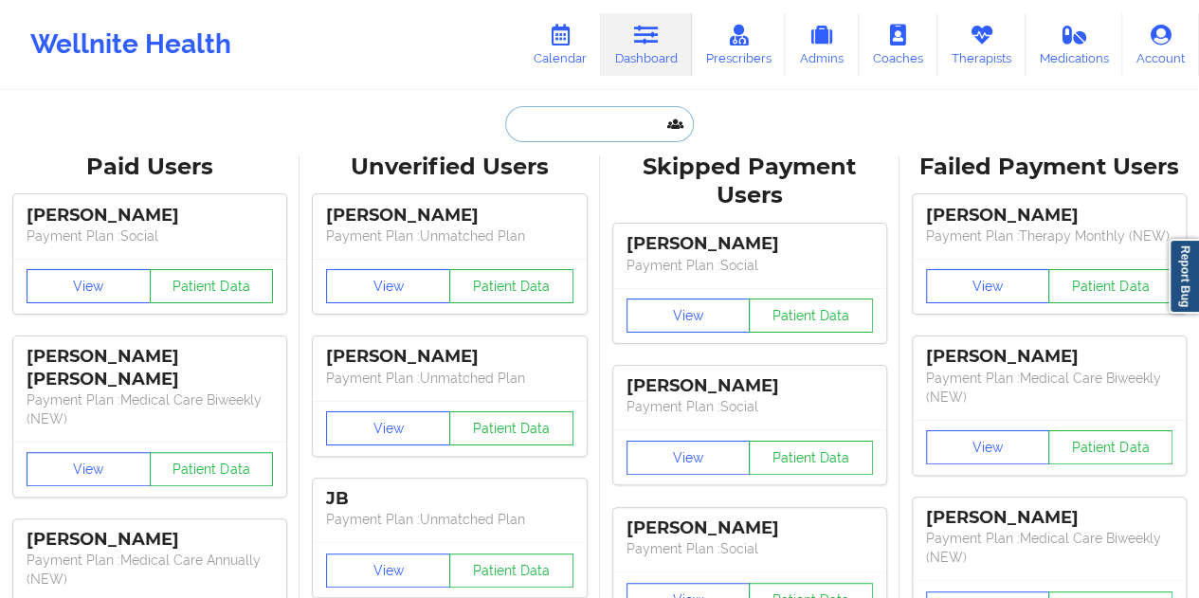
click at [593, 118] on input "text" at bounding box center [599, 124] width 188 height 36
paste input "[EMAIL_ADDRESS][DOMAIN_NAME]"
type input "[EMAIL_ADDRESS][DOMAIN_NAME]"
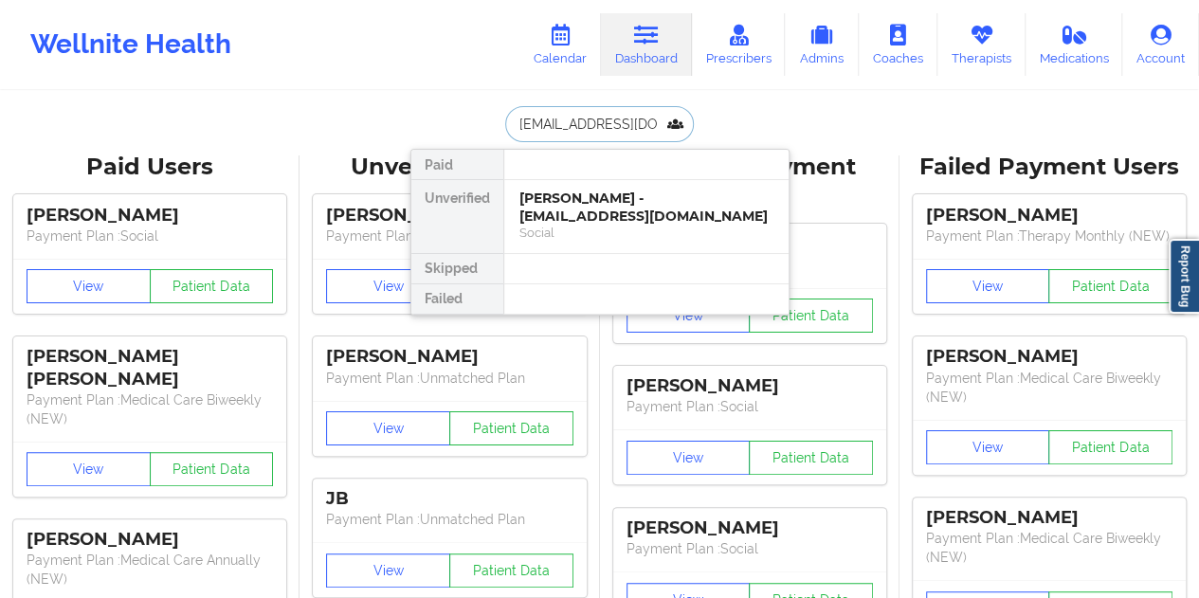
scroll to position [0, 14]
click at [591, 221] on div "[PERSON_NAME] - [EMAIL_ADDRESS][DOMAIN_NAME]" at bounding box center [646, 207] width 254 height 35
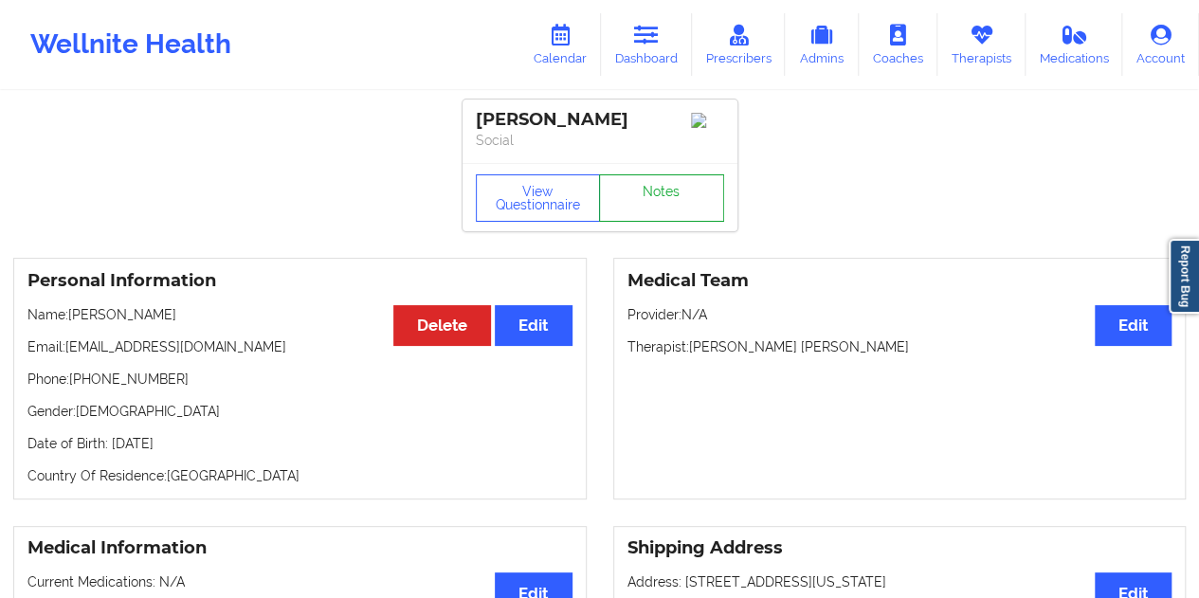
click at [659, 208] on link "Notes" at bounding box center [661, 197] width 125 height 47
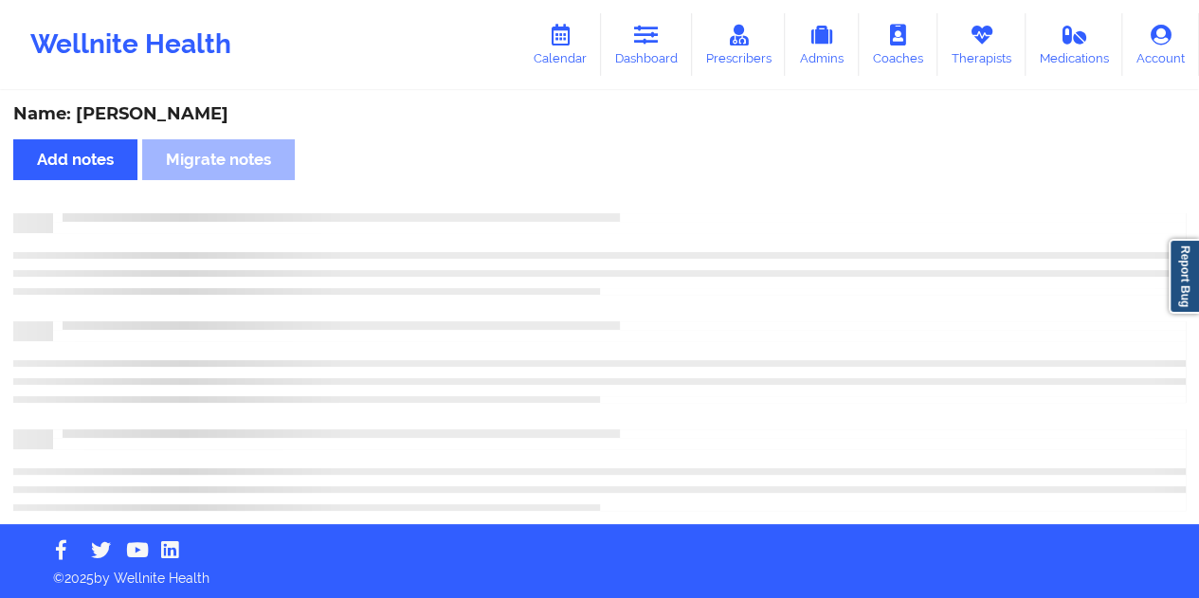
click at [218, 124] on div "Name: [PERSON_NAME]" at bounding box center [599, 114] width 1172 height 22
copy div "[PERSON_NAME]"
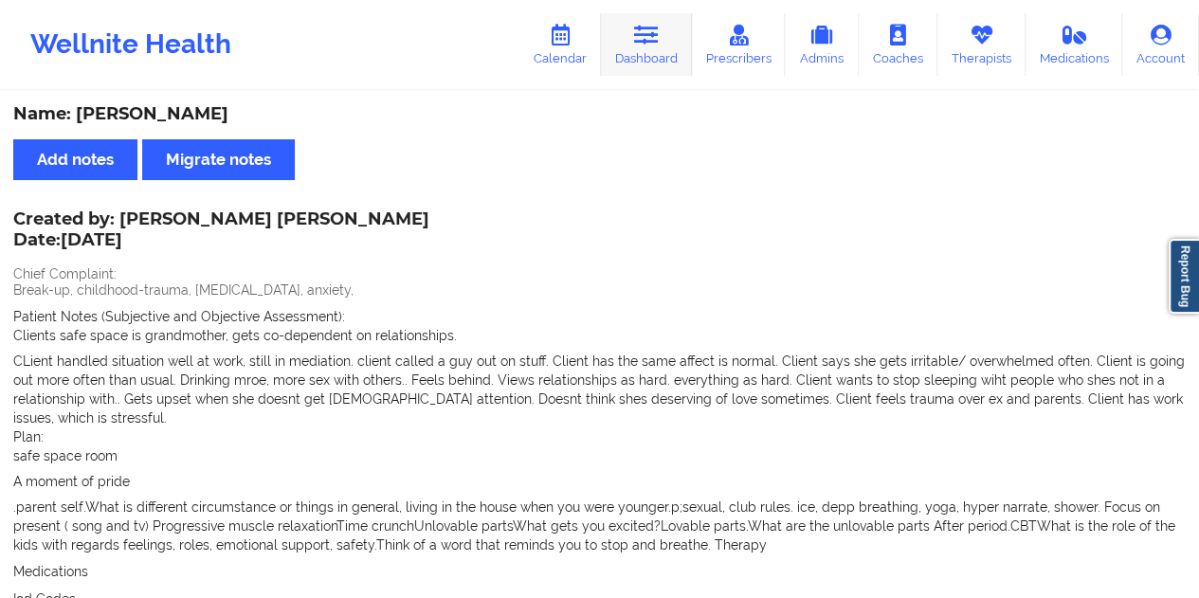
click at [659, 45] on icon at bounding box center [646, 35] width 25 height 21
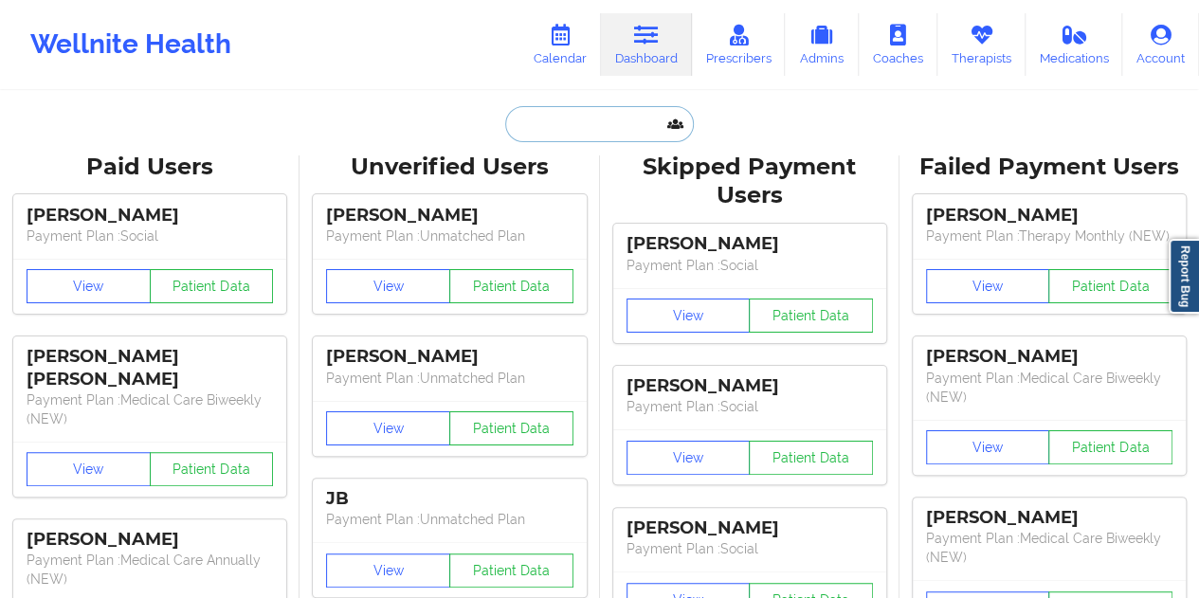
click at [581, 125] on input "text" at bounding box center [599, 124] width 188 height 36
paste input "[EMAIL_ADDRESS][DOMAIN_NAME]"
type input "[EMAIL_ADDRESS][DOMAIN_NAME]"
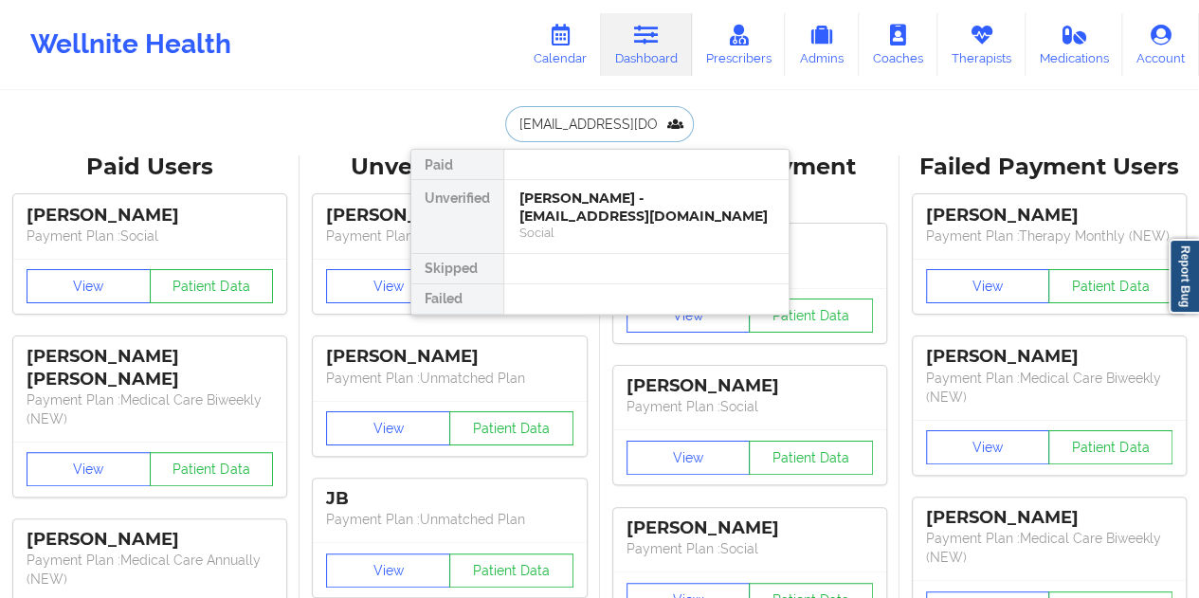
scroll to position [0, 12]
click at [663, 206] on div "[PERSON_NAME] - [EMAIL_ADDRESS][DOMAIN_NAME]" at bounding box center [646, 207] width 254 height 35
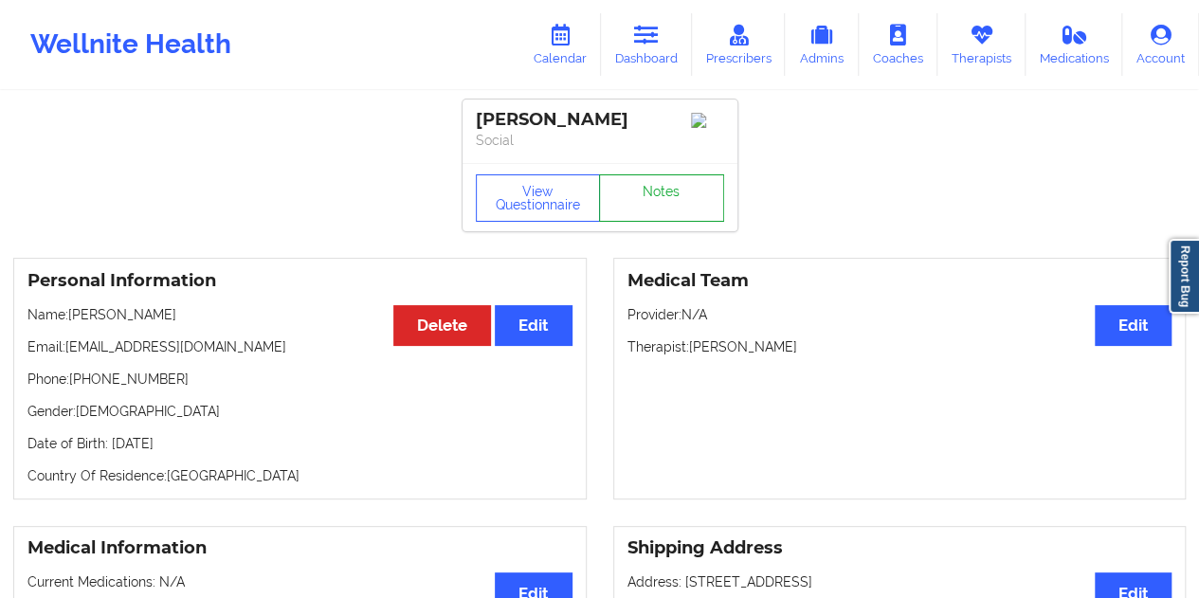
click at [669, 203] on link "Notes" at bounding box center [661, 197] width 125 height 47
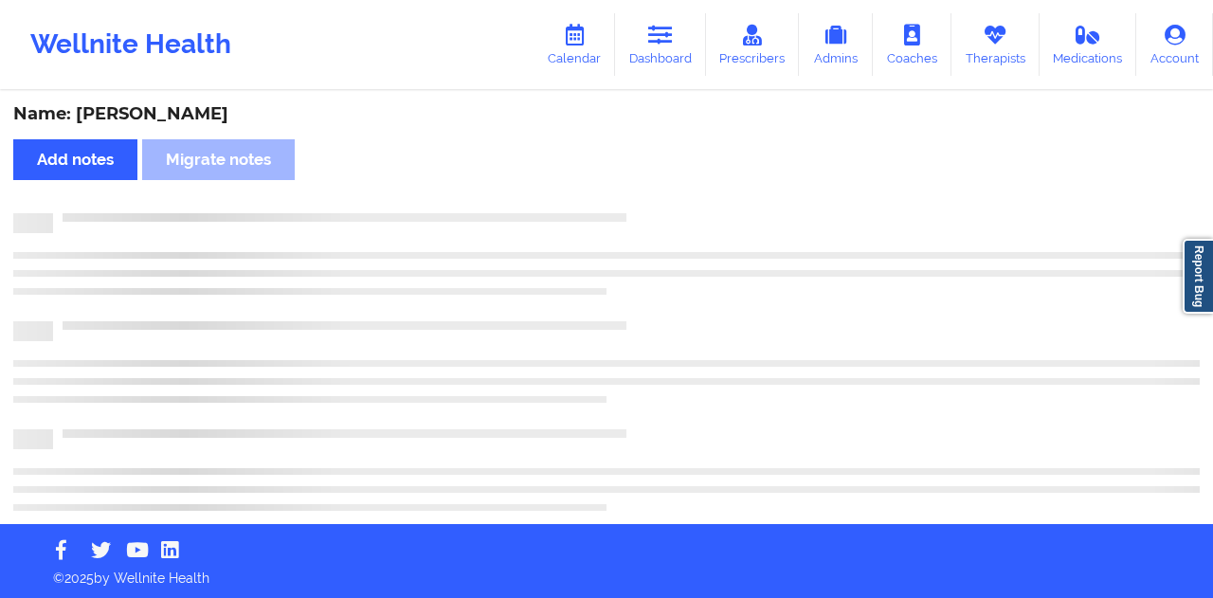
click at [249, 113] on div "Name: [PERSON_NAME]" at bounding box center [606, 114] width 1186 height 22
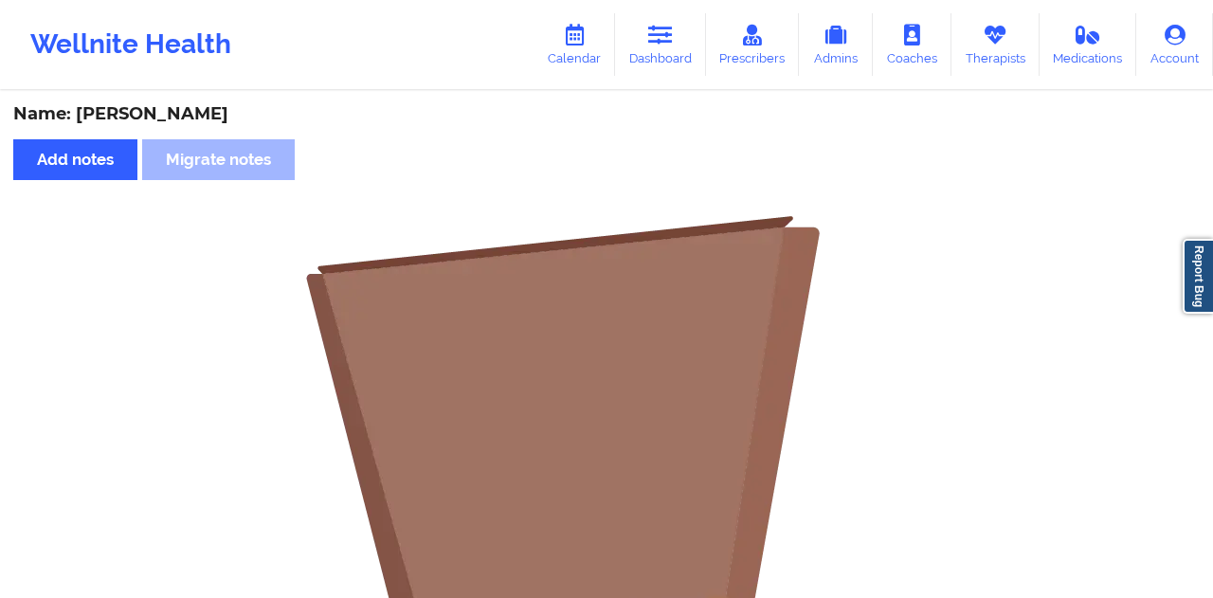
click at [249, 113] on div "Name: [PERSON_NAME]" at bounding box center [606, 114] width 1186 height 22
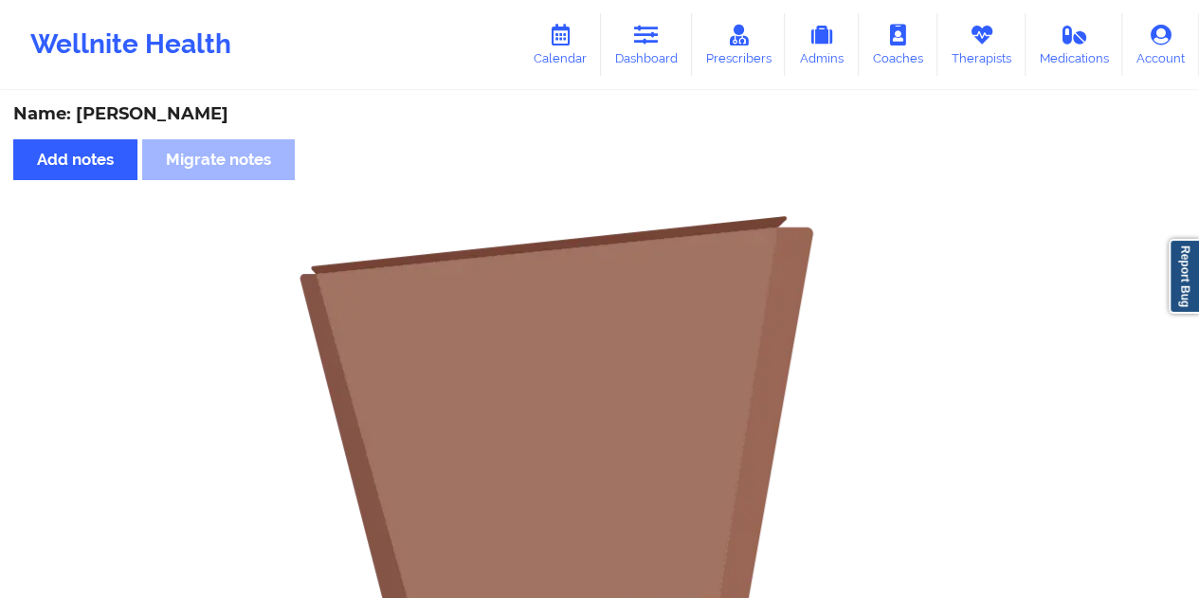
copy div "[PERSON_NAME]"
drag, startPoint x: 638, startPoint y: 26, endPoint x: 623, endPoint y: 75, distance: 51.6
click at [638, 26] on icon at bounding box center [646, 35] width 25 height 21
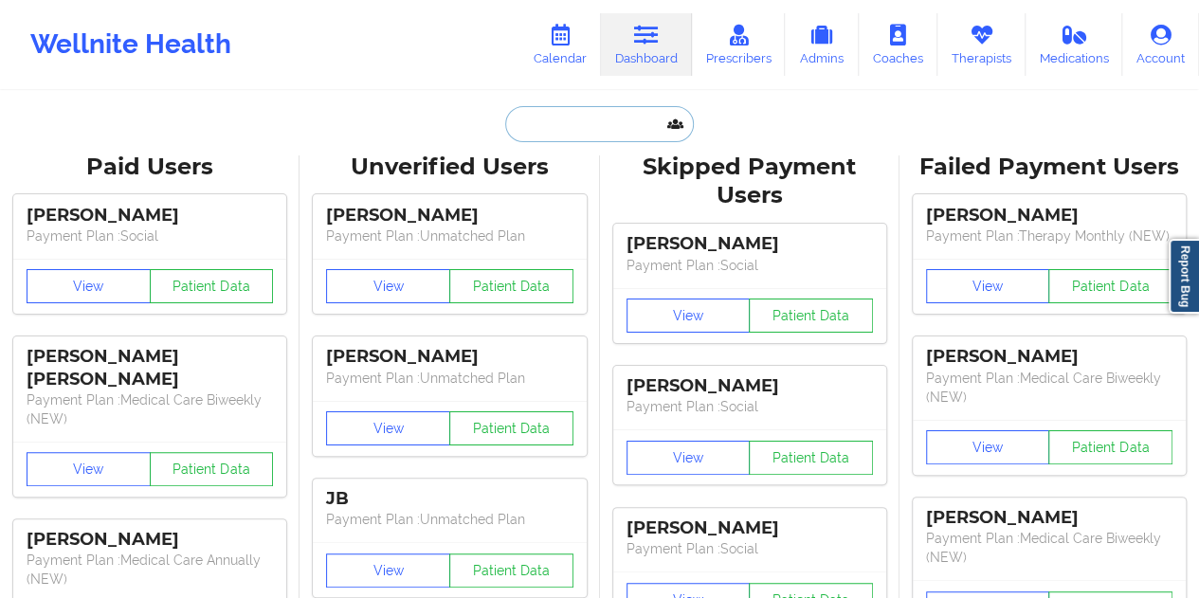
click at [562, 112] on input "text" at bounding box center [599, 124] width 188 height 36
paste input "[EMAIL_ADDRESS][DOMAIN_NAME]"
type input "[EMAIL_ADDRESS][DOMAIN_NAME]"
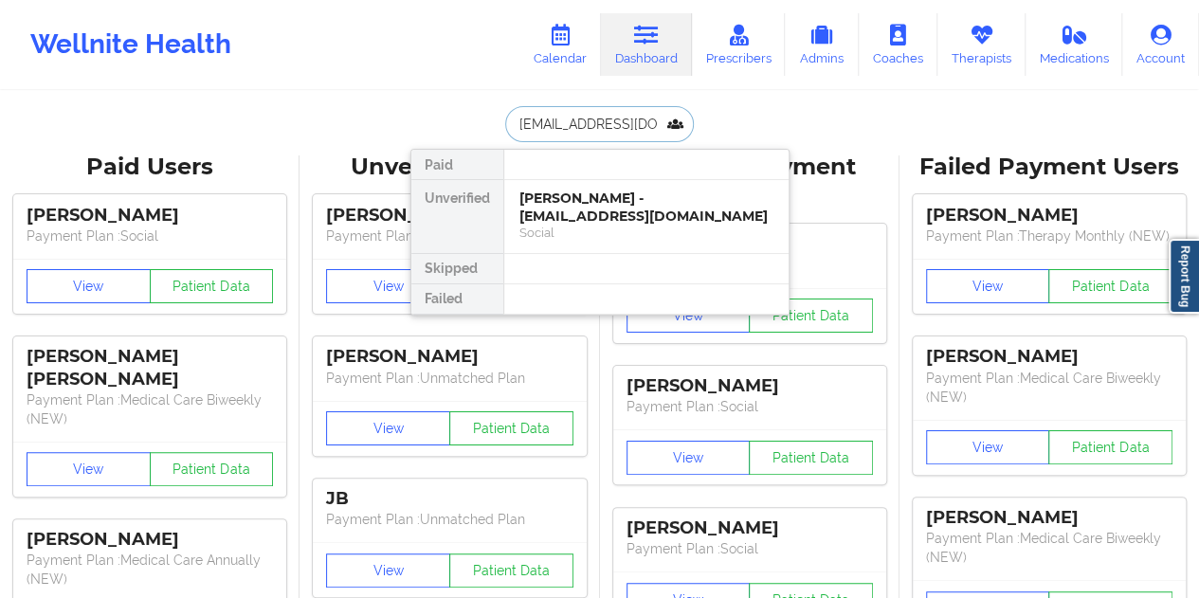
scroll to position [0, 24]
click at [616, 209] on div "[PERSON_NAME] - [PERSON_NAME][EMAIL_ADDRESS][DOMAIN_NAME]" at bounding box center [646, 207] width 254 height 35
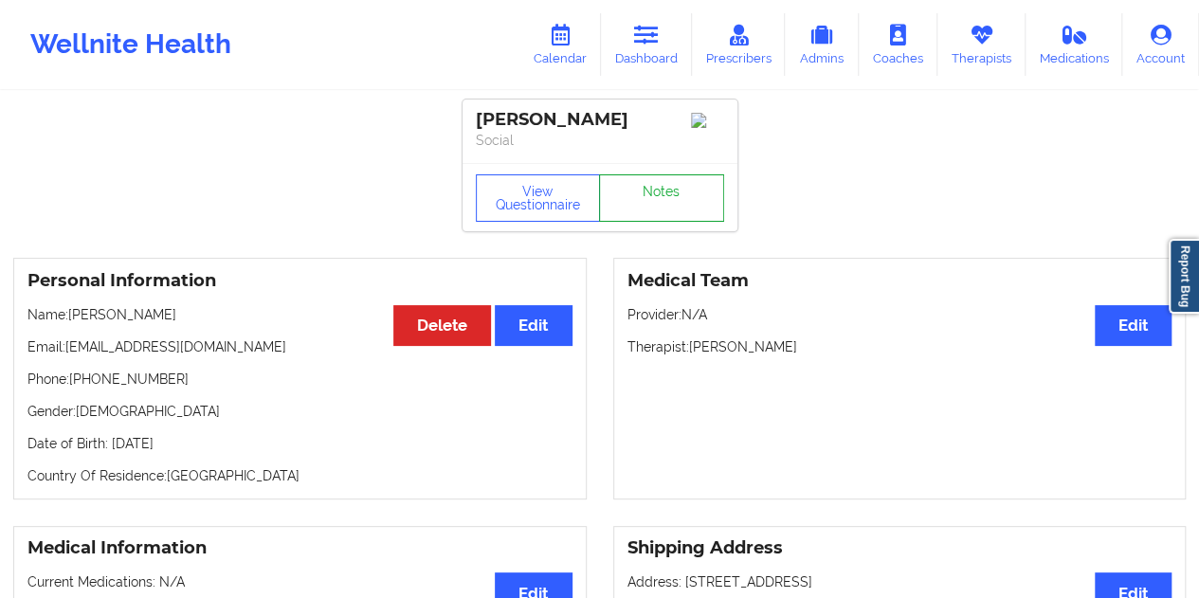
click at [663, 196] on link "Notes" at bounding box center [661, 197] width 125 height 47
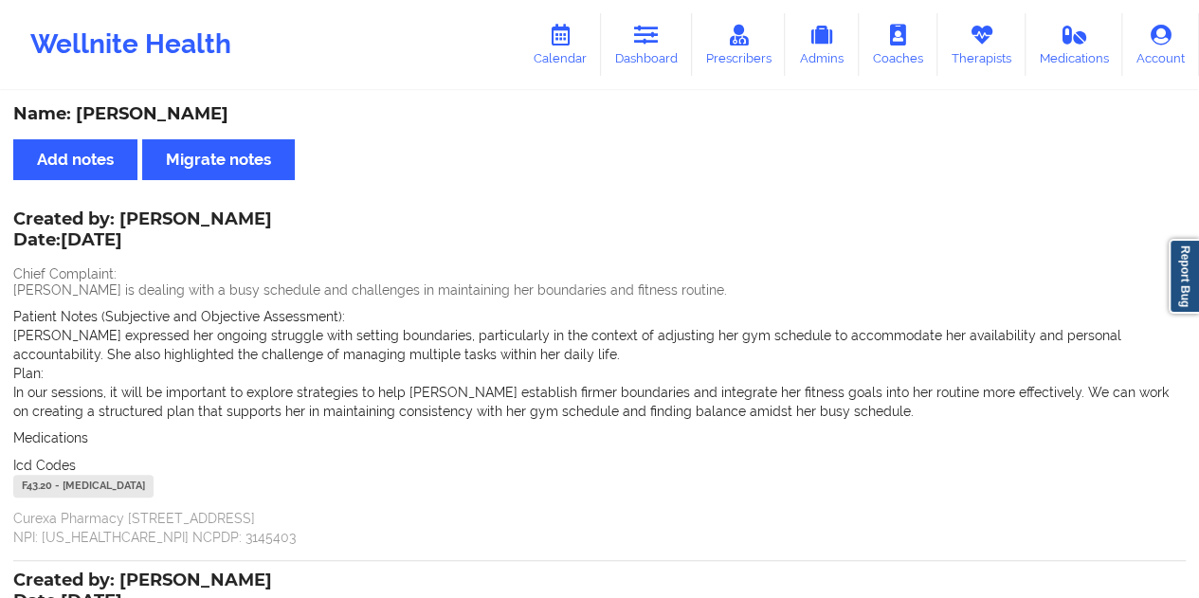
click at [193, 112] on div "Name: [PERSON_NAME]" at bounding box center [599, 114] width 1172 height 22
copy div "pierreval"
click at [569, 49] on link "Calendar" at bounding box center [559, 44] width 81 height 63
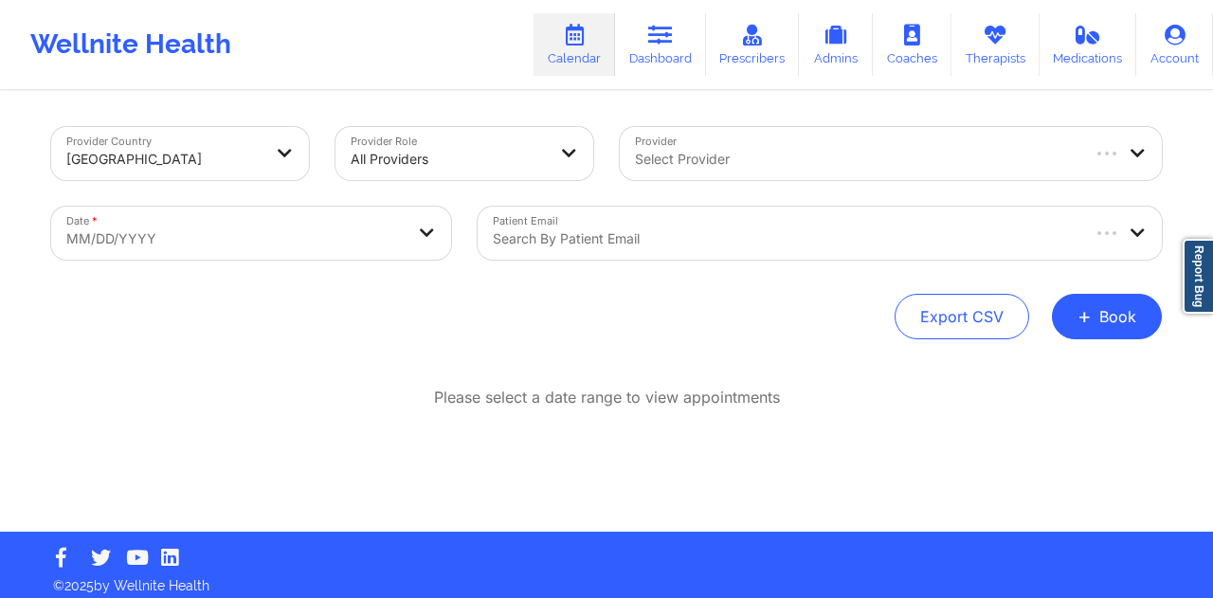
select select "2025-8"
select select "2025-9"
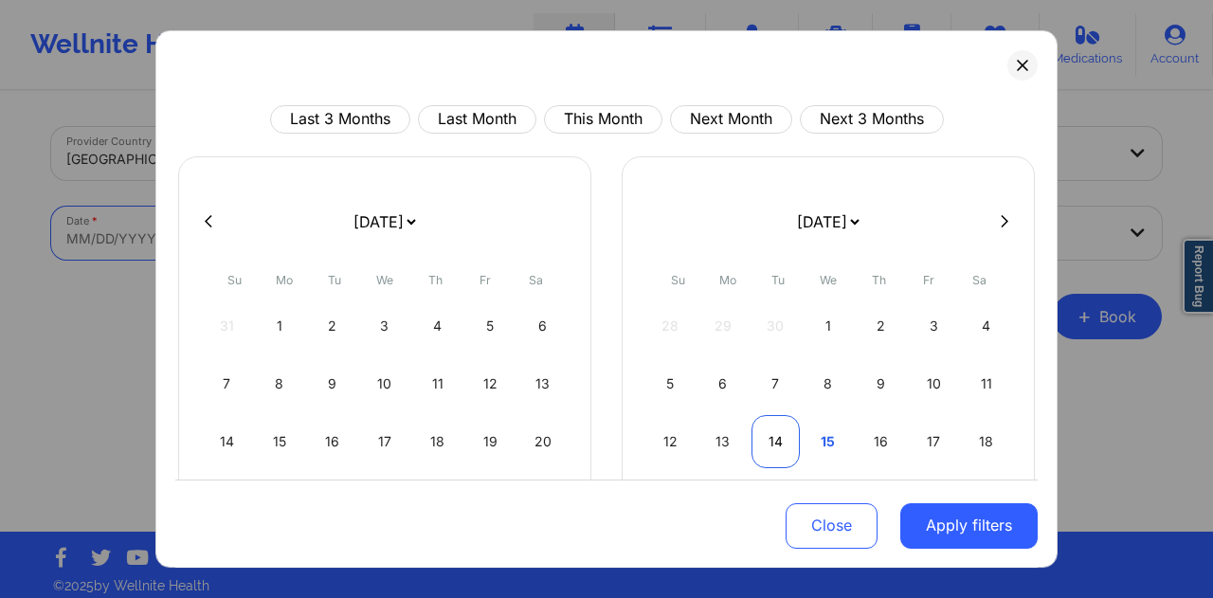
click at [772, 439] on div "14" at bounding box center [775, 441] width 48 height 53
select select "2025-9"
select select "2025-10"
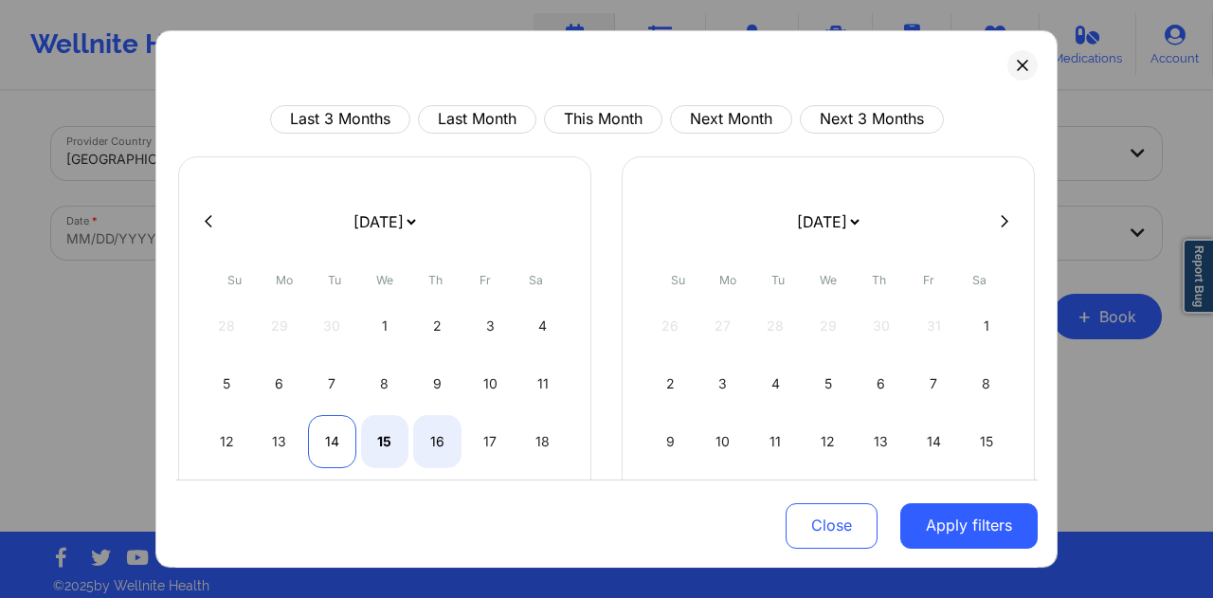
select select "2025-9"
select select "2025-10"
click at [332, 446] on div "14" at bounding box center [332, 441] width 48 height 53
select select "2025-9"
select select "2025-10"
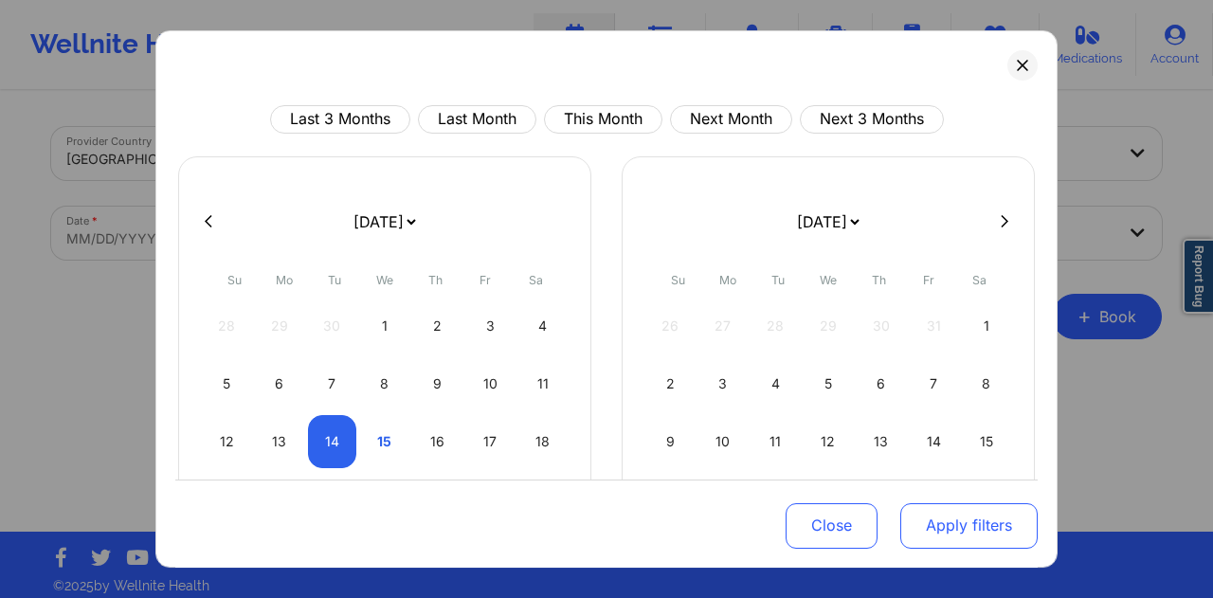
click at [961, 533] on button "Apply filters" at bounding box center [968, 524] width 137 height 45
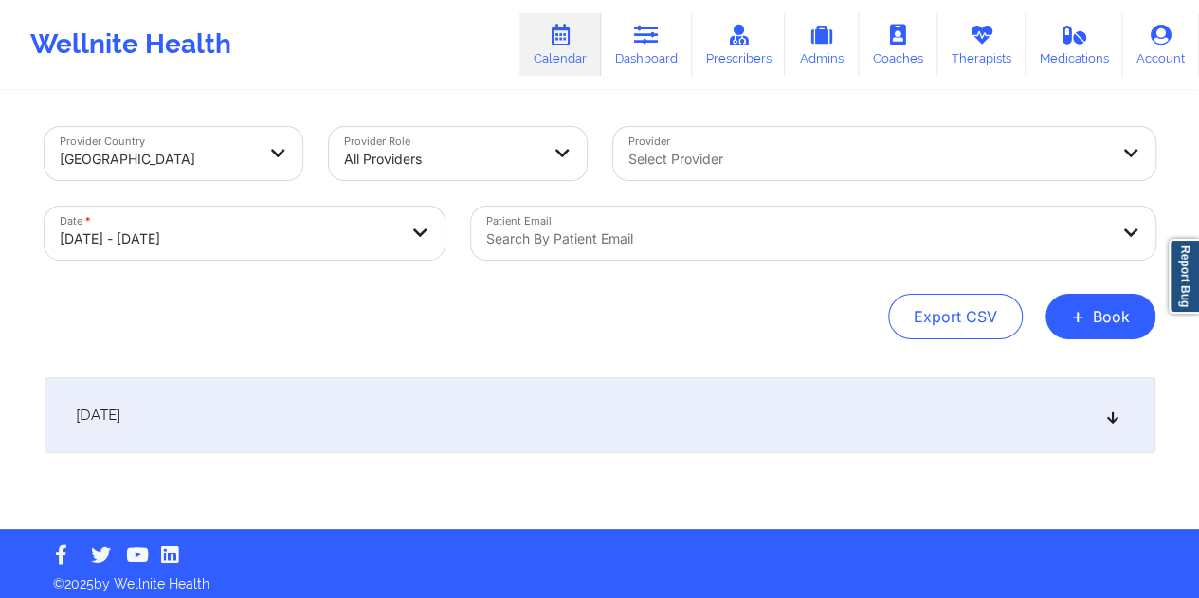
click at [664, 233] on div at bounding box center [797, 238] width 622 height 23
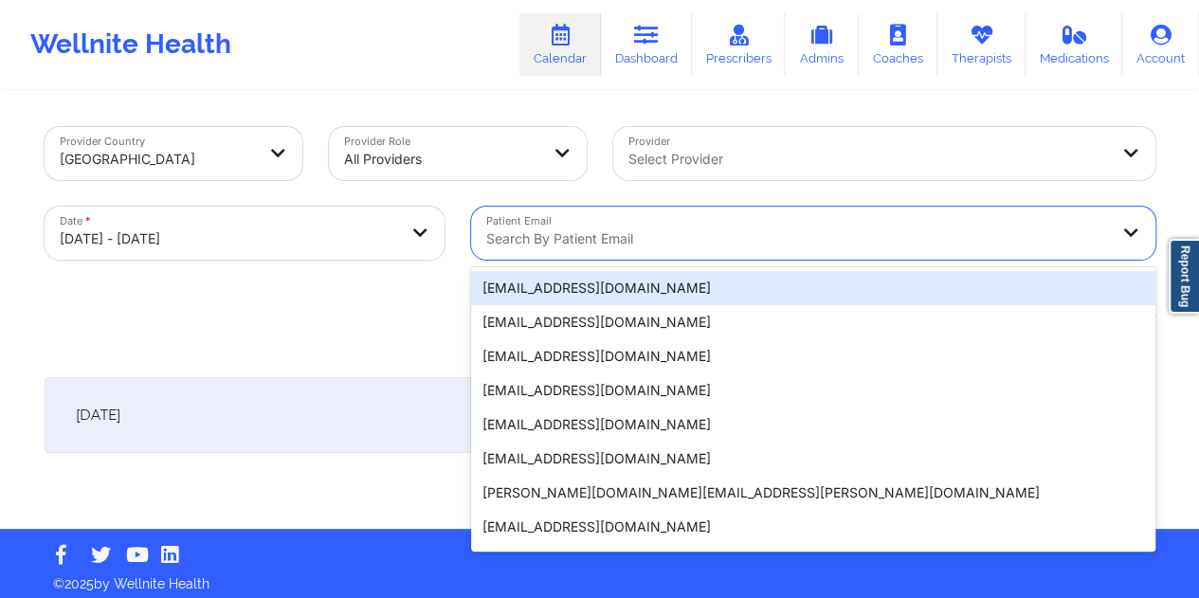
paste input "[EMAIL_ADDRESS][DOMAIN_NAME]"
type input "[EMAIL_ADDRESS][DOMAIN_NAME]"
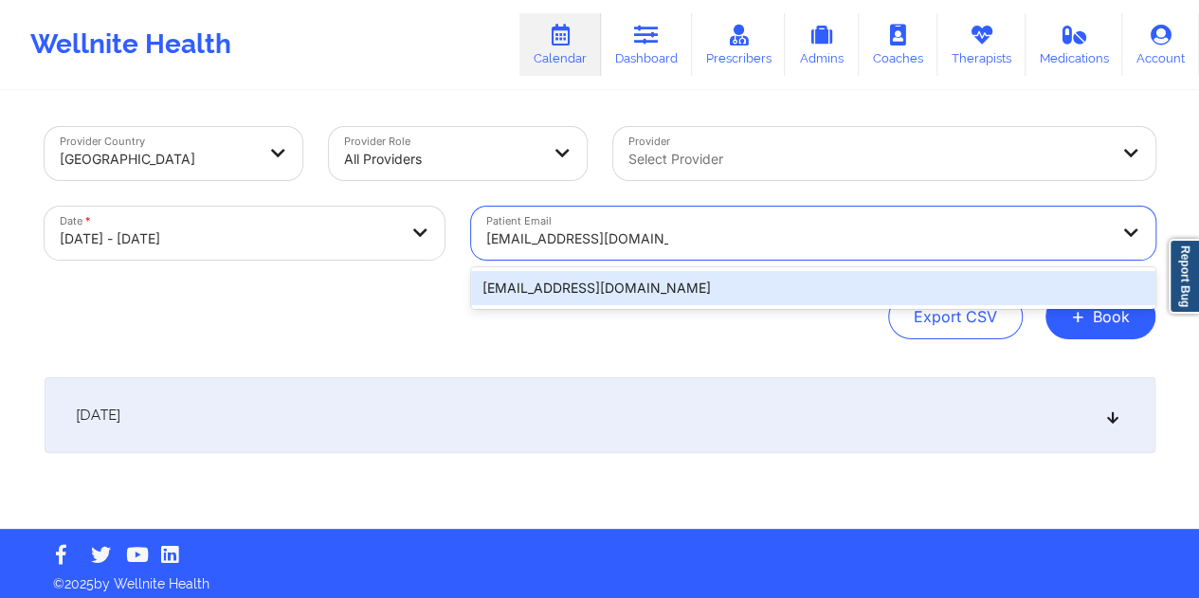
click at [605, 286] on div "[EMAIL_ADDRESS][DOMAIN_NAME]" at bounding box center [813, 288] width 684 height 34
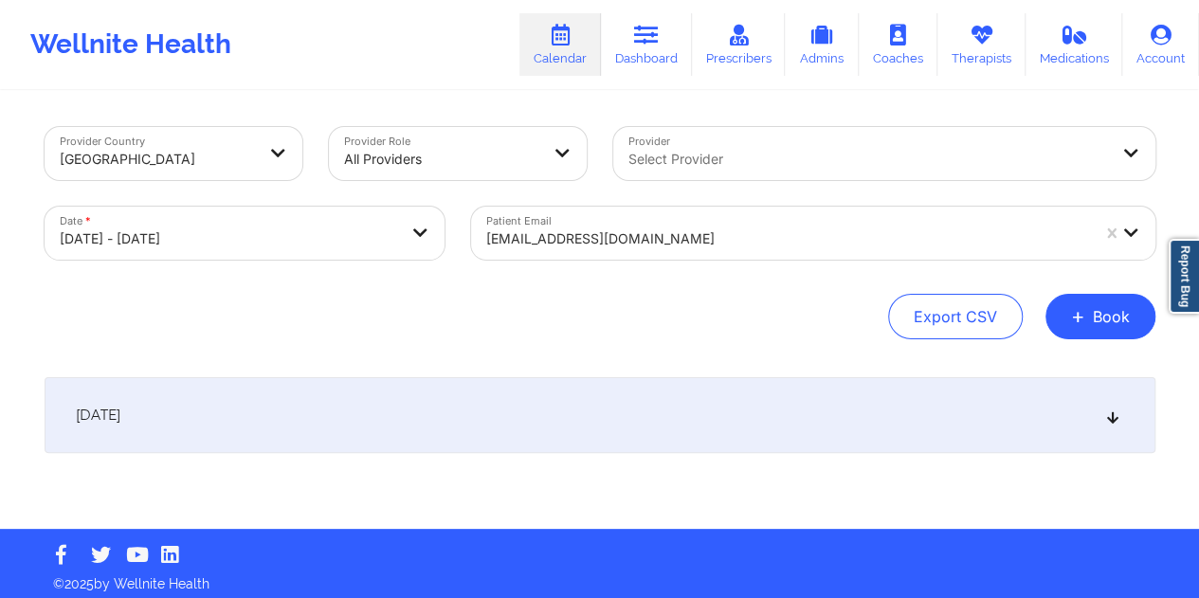
click at [639, 447] on div "[DATE]" at bounding box center [600, 415] width 1110 height 76
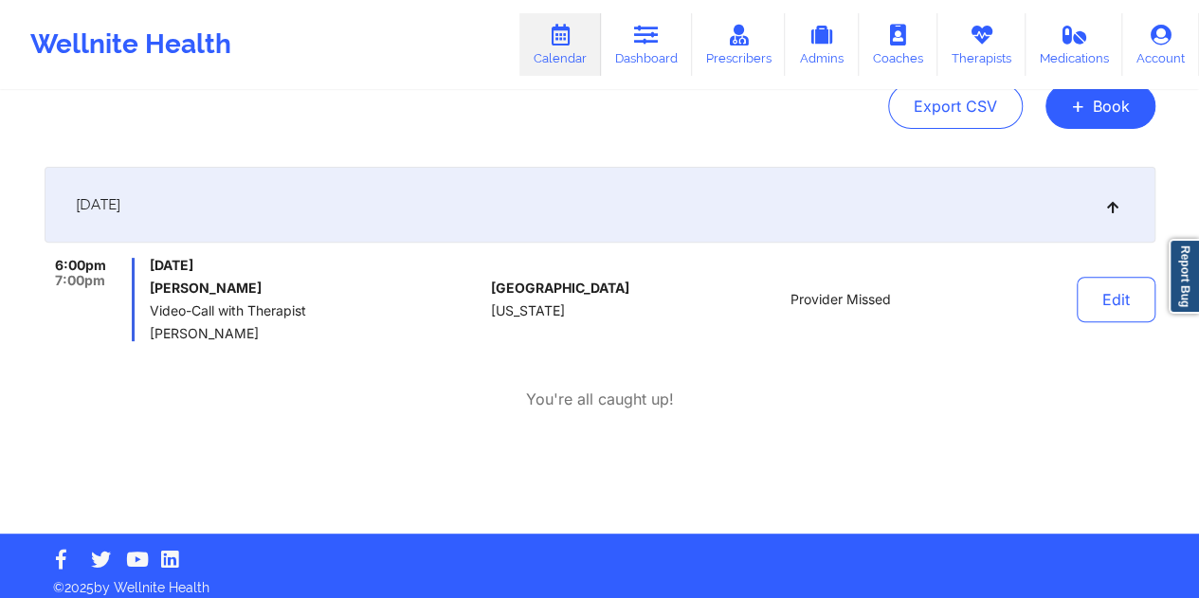
scroll to position [223, 0]
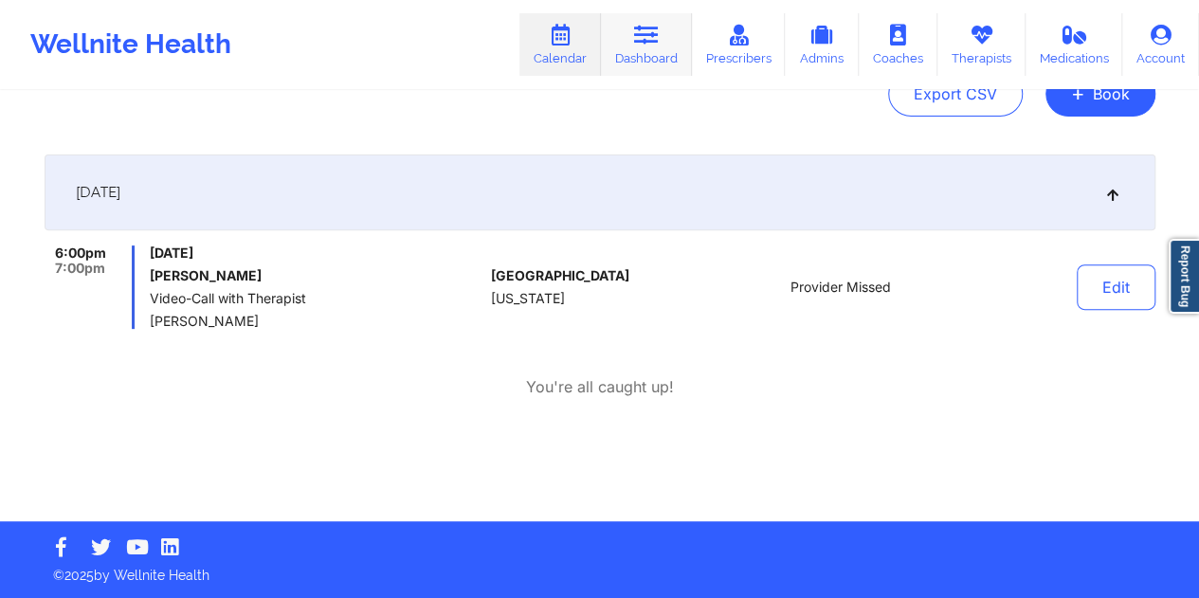
click at [642, 61] on link "Dashboard" at bounding box center [646, 44] width 91 height 63
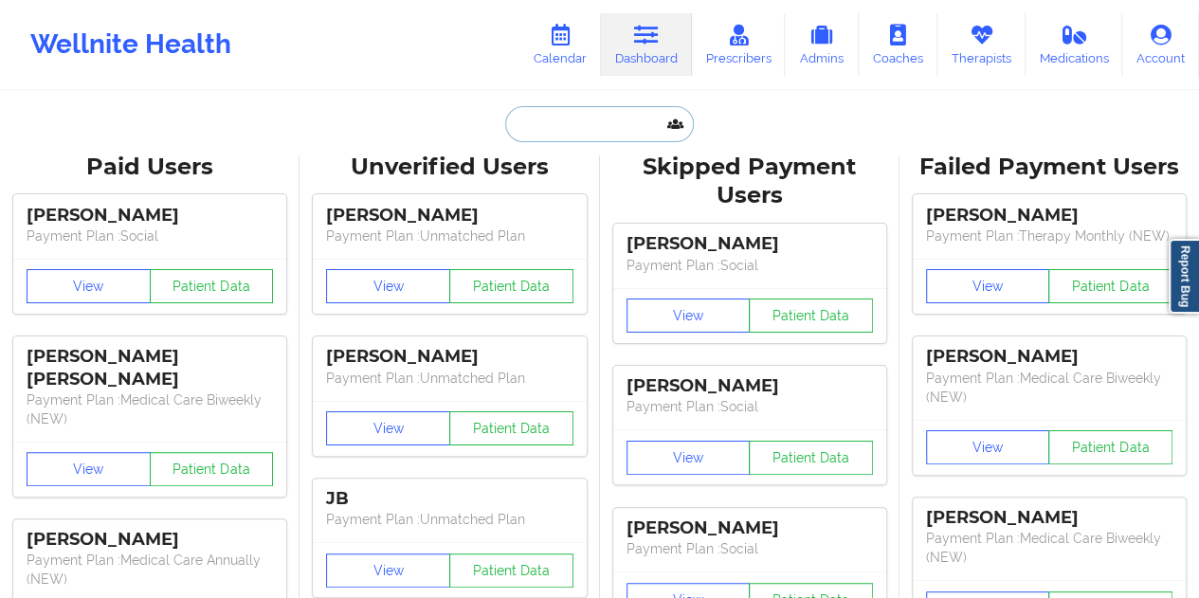
click at [570, 120] on input "text" at bounding box center [599, 124] width 188 height 36
paste input "[EMAIL_ADDRESS][DOMAIN_NAME]"
type input "[EMAIL_ADDRESS][DOMAIN_NAME]"
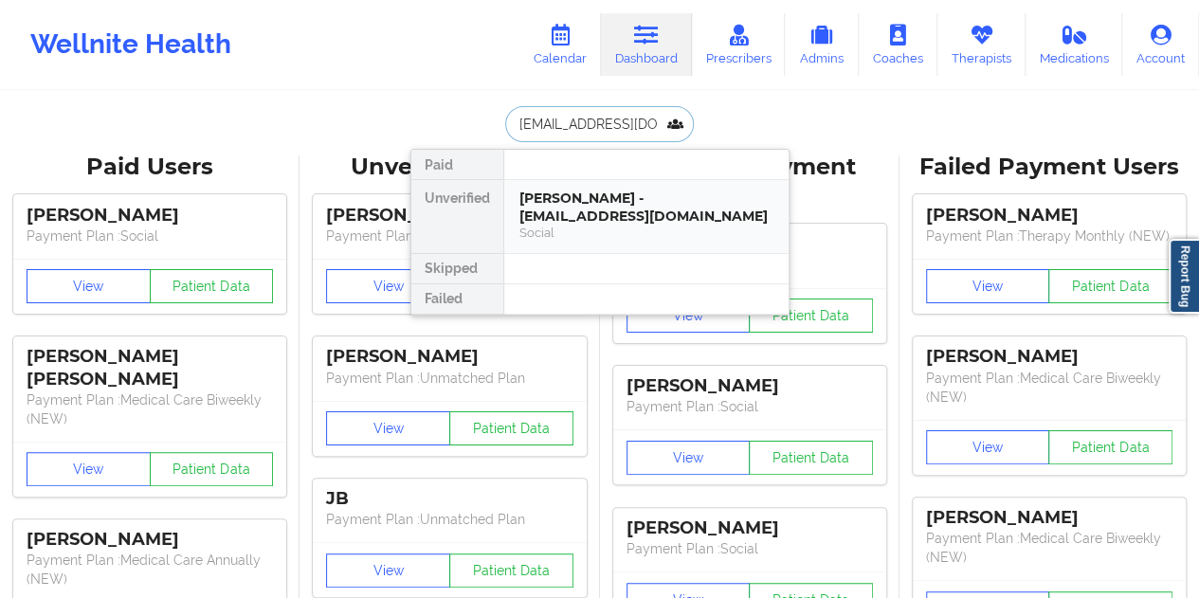
click at [642, 219] on div "[PERSON_NAME] - [EMAIL_ADDRESS][DOMAIN_NAME]" at bounding box center [646, 207] width 254 height 35
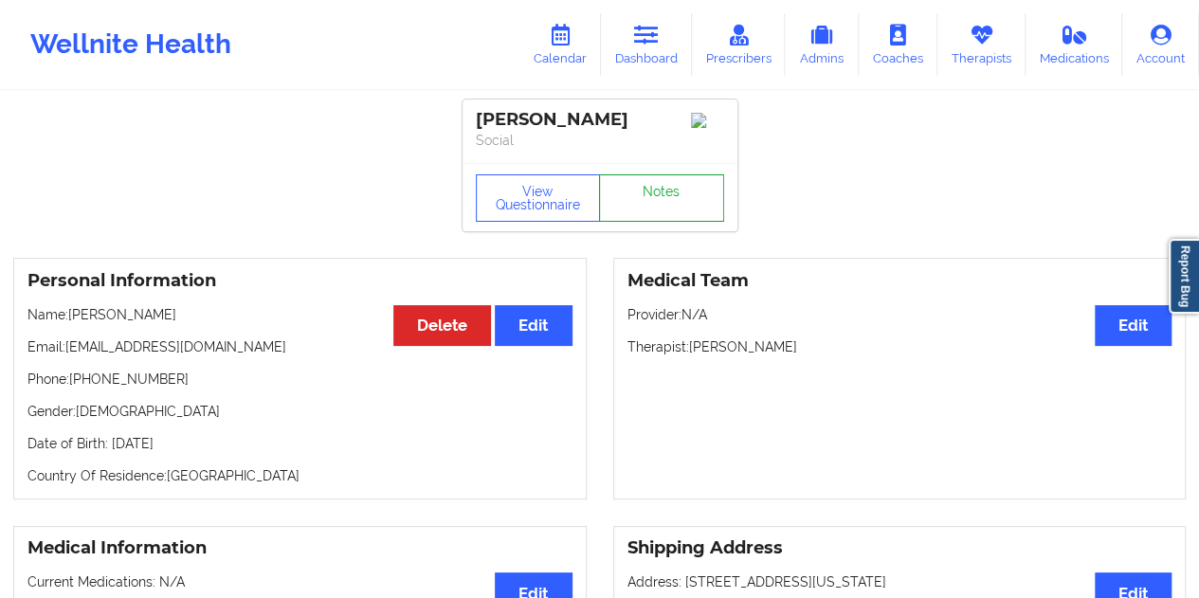
click at [651, 194] on link "Notes" at bounding box center [661, 197] width 125 height 47
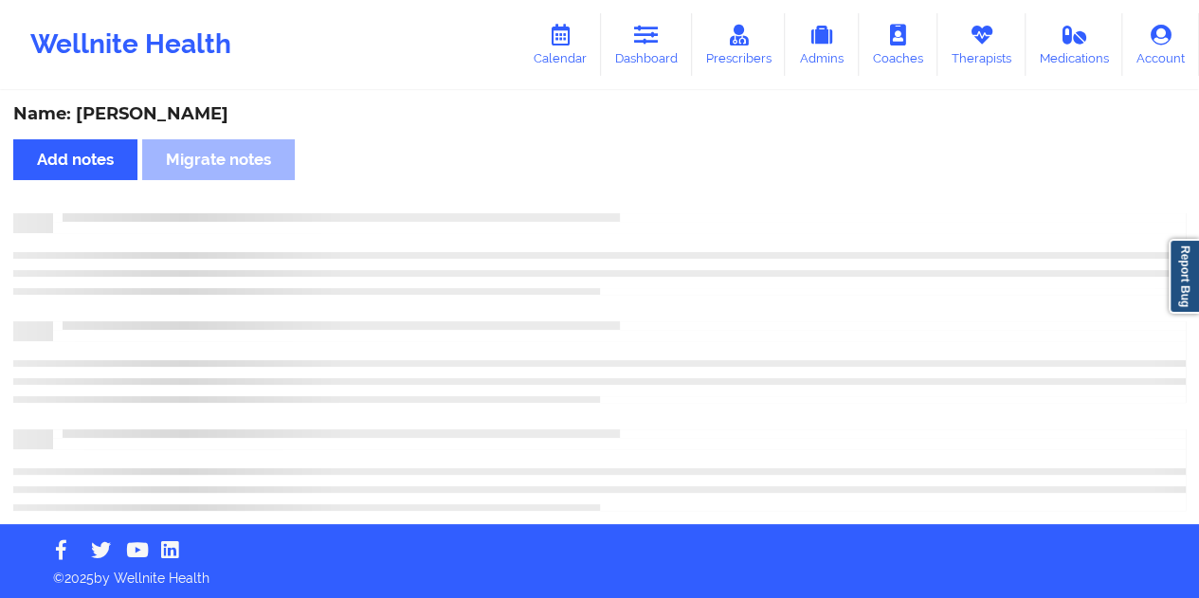
click at [161, 118] on div "Name: [PERSON_NAME]" at bounding box center [599, 114] width 1172 height 22
copy div "[PERSON_NAME]"
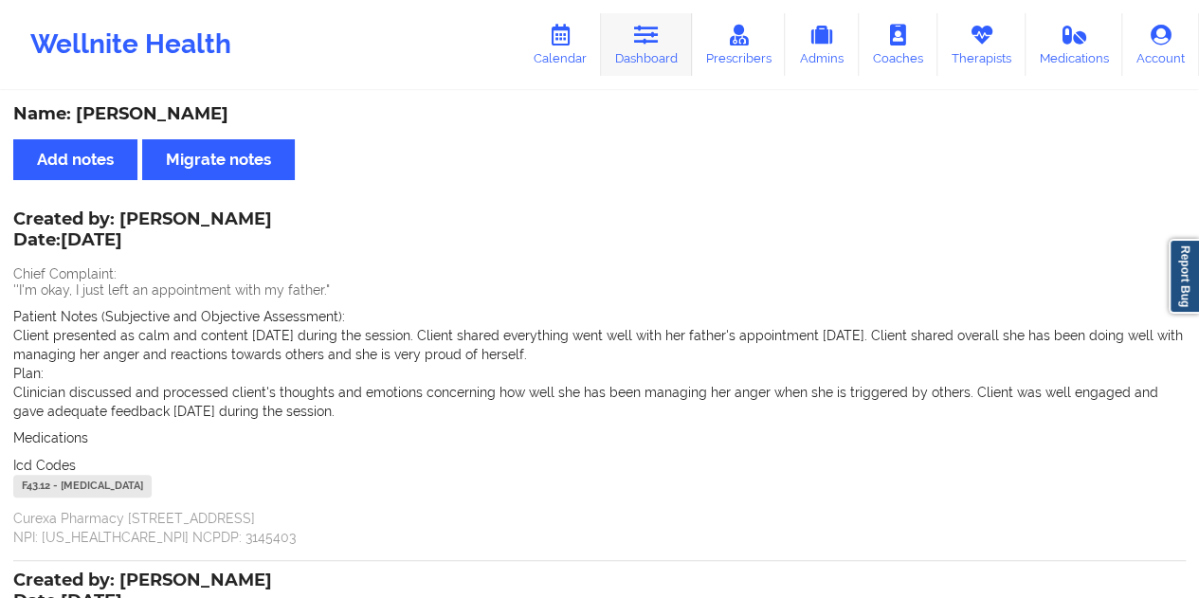
click at [655, 60] on link "Dashboard" at bounding box center [646, 44] width 91 height 63
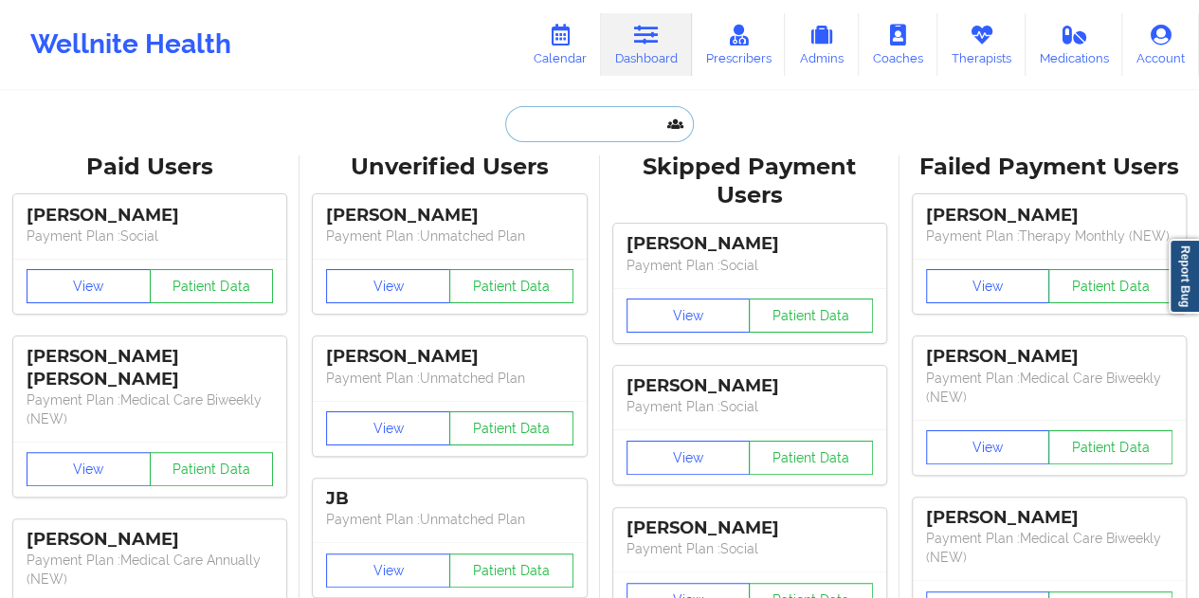
click at [595, 113] on input "text" at bounding box center [599, 124] width 188 height 36
paste input "[EMAIL_ADDRESS][DOMAIN_NAME]"
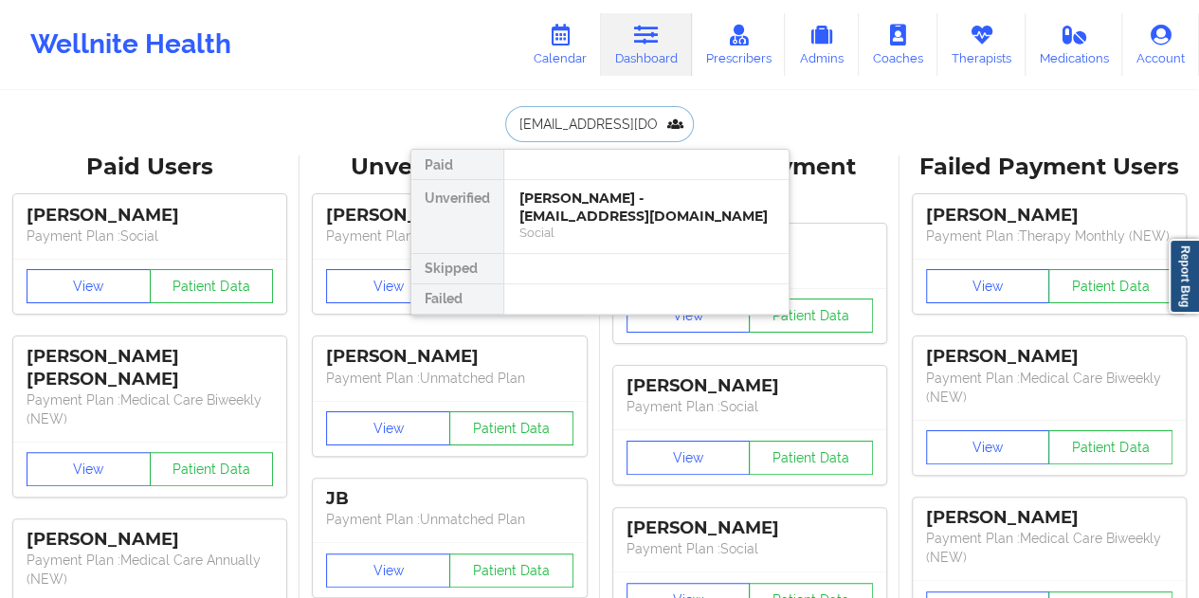
type input "[EMAIL_ADDRESS][DOMAIN_NAME]"
click at [612, 222] on div "[PERSON_NAME] [PERSON_NAME] - [EMAIL_ADDRESS][DOMAIN_NAME]" at bounding box center [646, 207] width 254 height 35
